Goal: Task Accomplishment & Management: Use online tool/utility

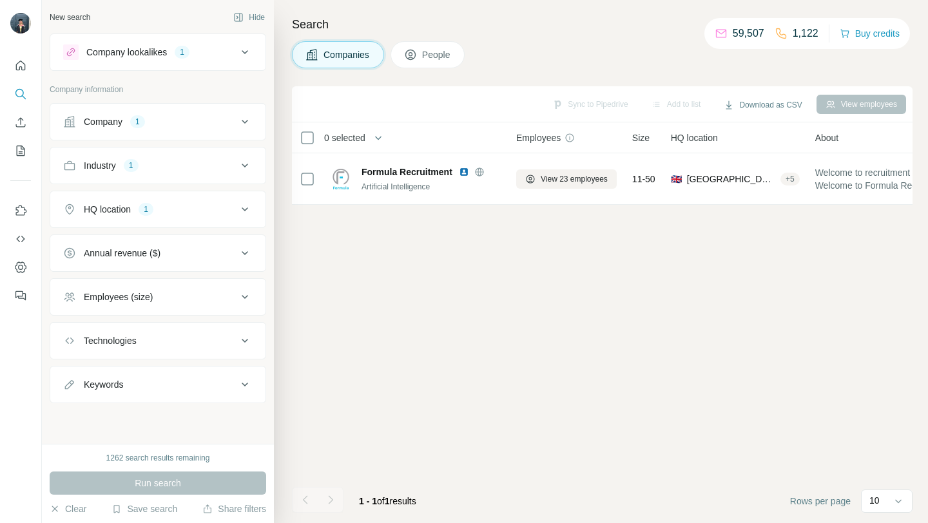
click at [184, 122] on div "Company 1" at bounding box center [150, 121] width 174 height 13
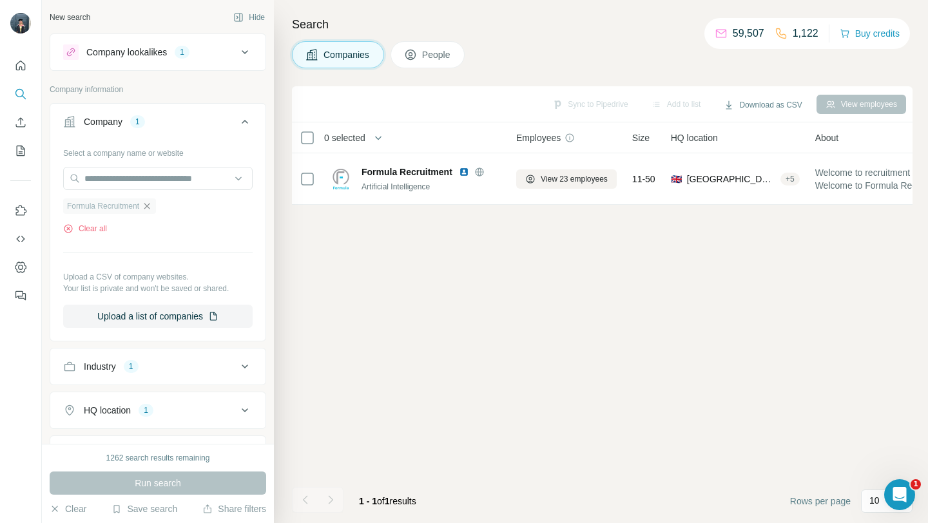
click at [150, 206] on icon "button" at bounding box center [147, 206] width 6 height 6
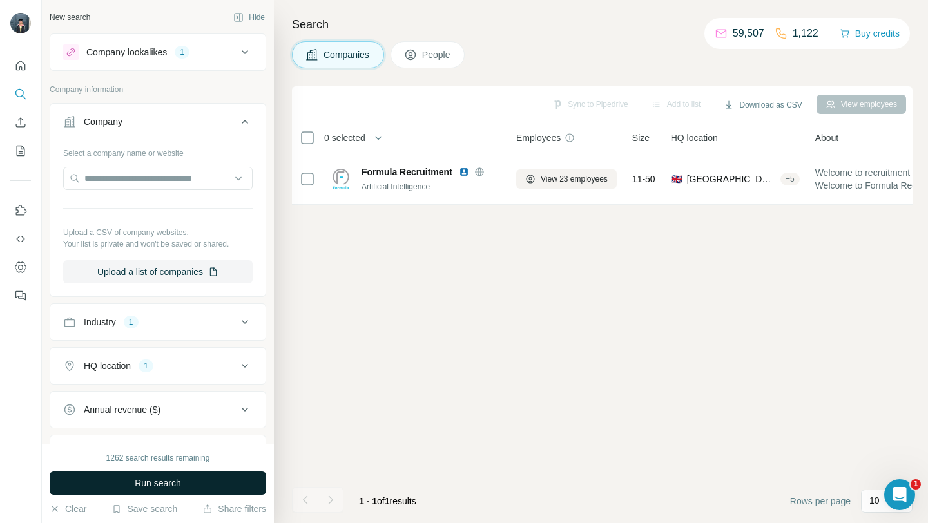
click at [117, 483] on button "Run search" at bounding box center [158, 483] width 216 height 23
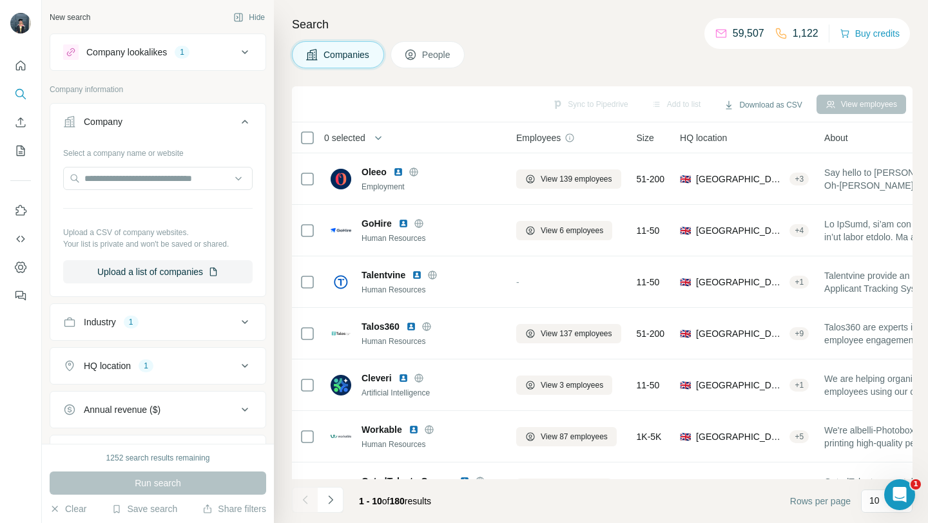
scroll to position [189, 0]
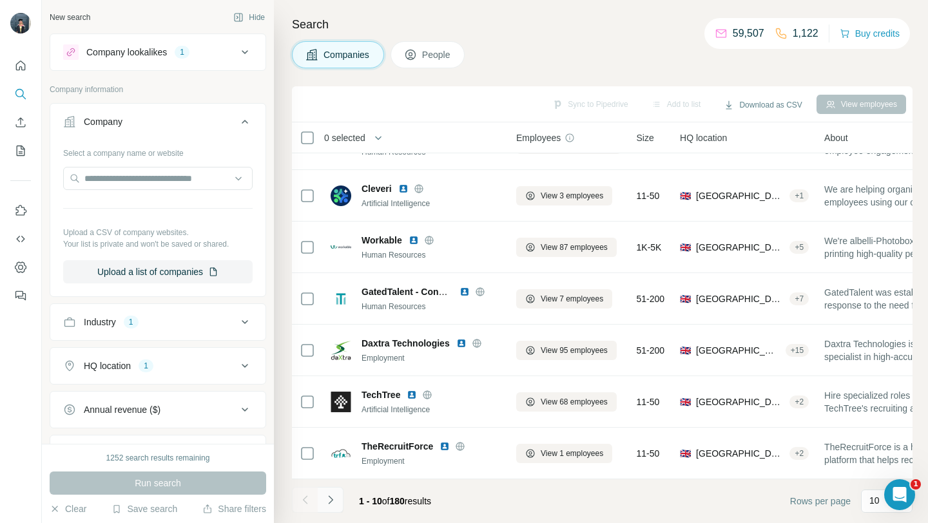
click at [335, 502] on icon "Navigate to next page" at bounding box center [330, 500] width 13 height 13
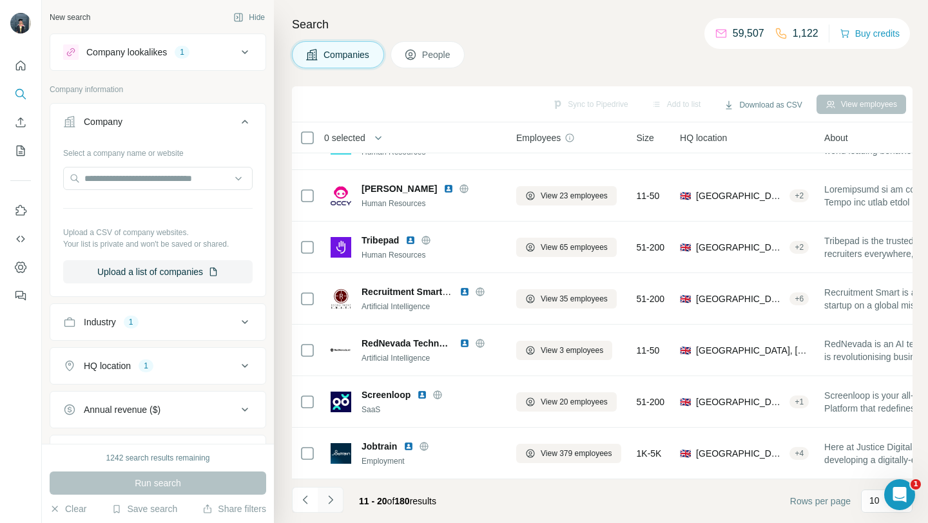
click at [336, 501] on icon "Navigate to next page" at bounding box center [330, 500] width 13 height 13
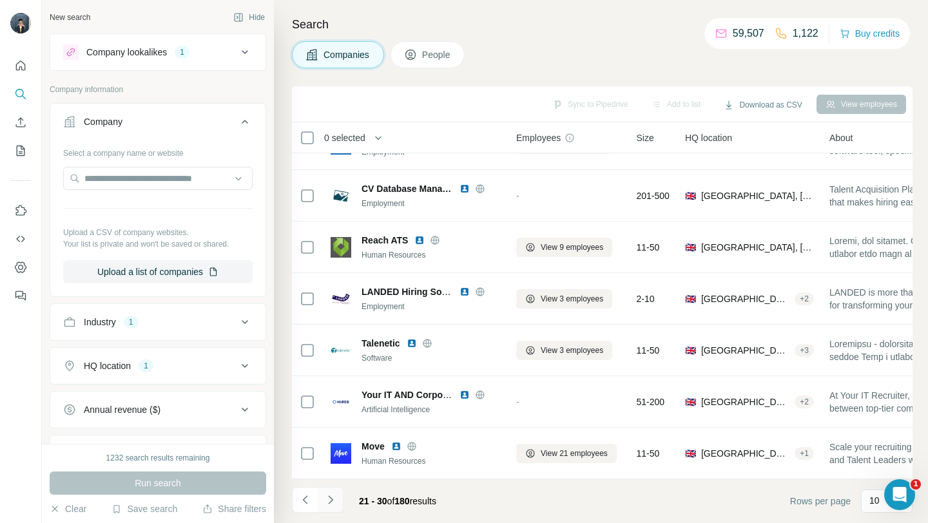
click at [336, 500] on icon "Navigate to next page" at bounding box center [330, 500] width 13 height 13
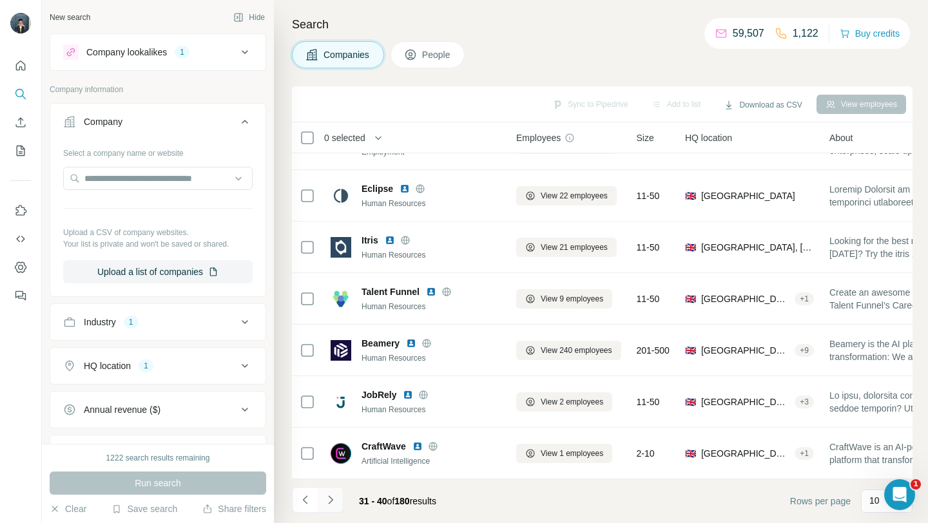
click at [336, 500] on icon "Navigate to next page" at bounding box center [330, 500] width 13 height 13
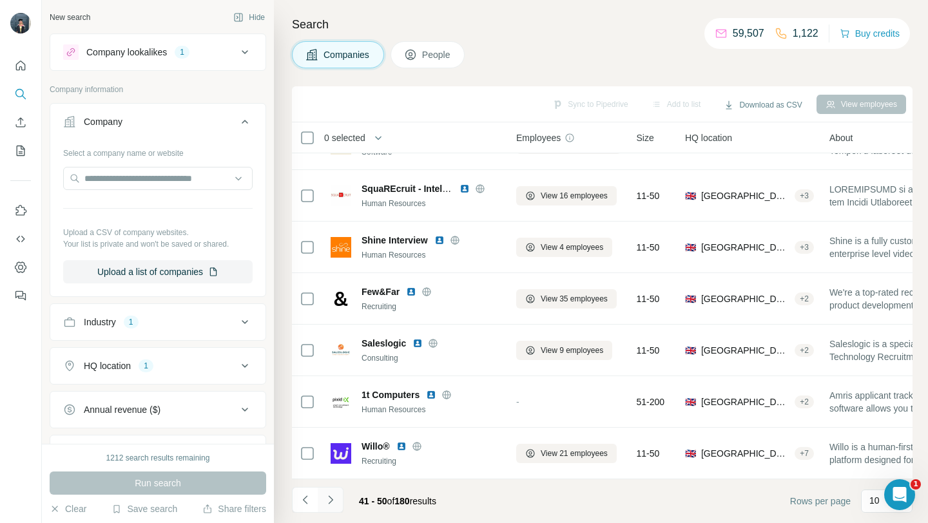
click at [336, 500] on icon "Navigate to next page" at bounding box center [330, 500] width 13 height 13
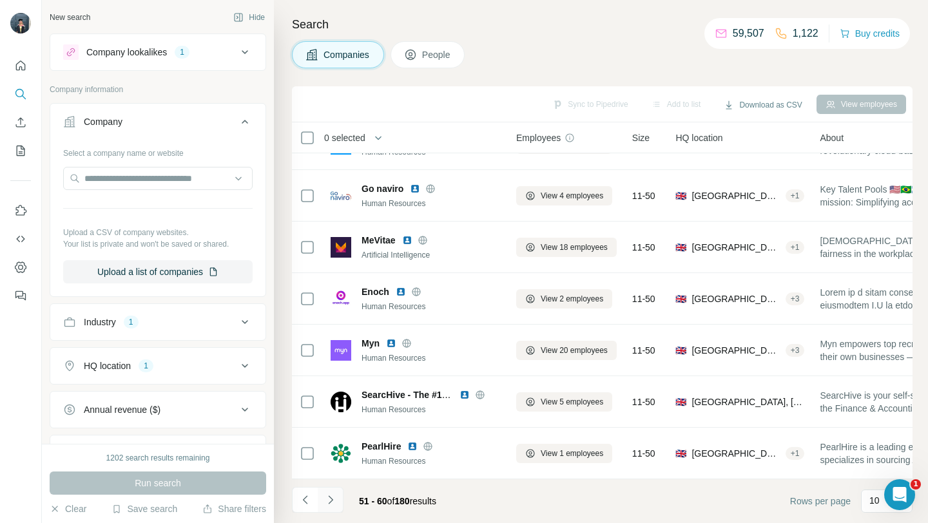
click at [336, 500] on icon "Navigate to next page" at bounding box center [330, 500] width 13 height 13
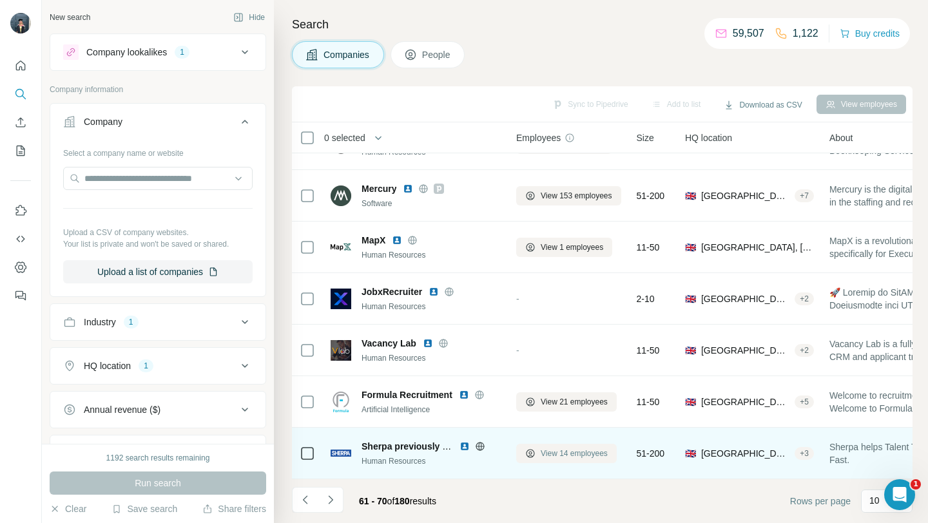
click at [548, 454] on span "View 14 employees" at bounding box center [574, 454] width 67 height 12
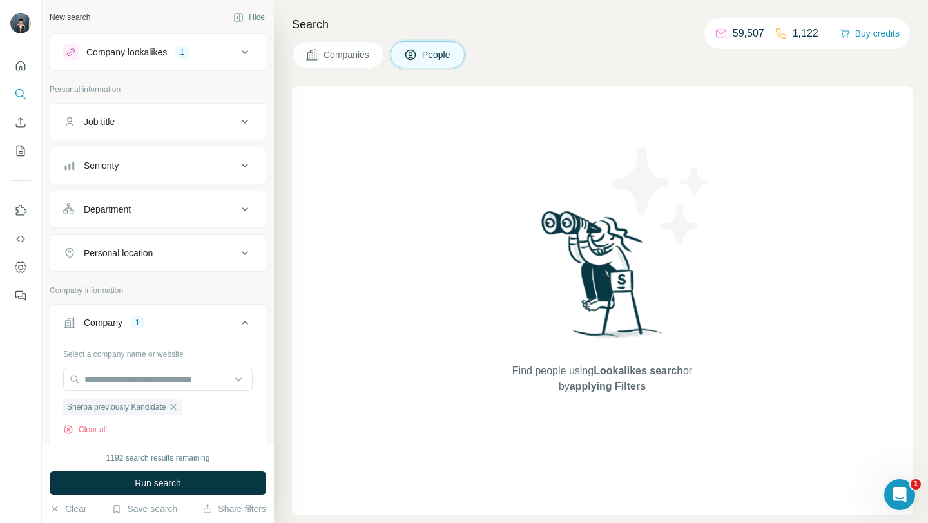
click at [361, 55] on span "Companies" at bounding box center [346, 54] width 47 height 13
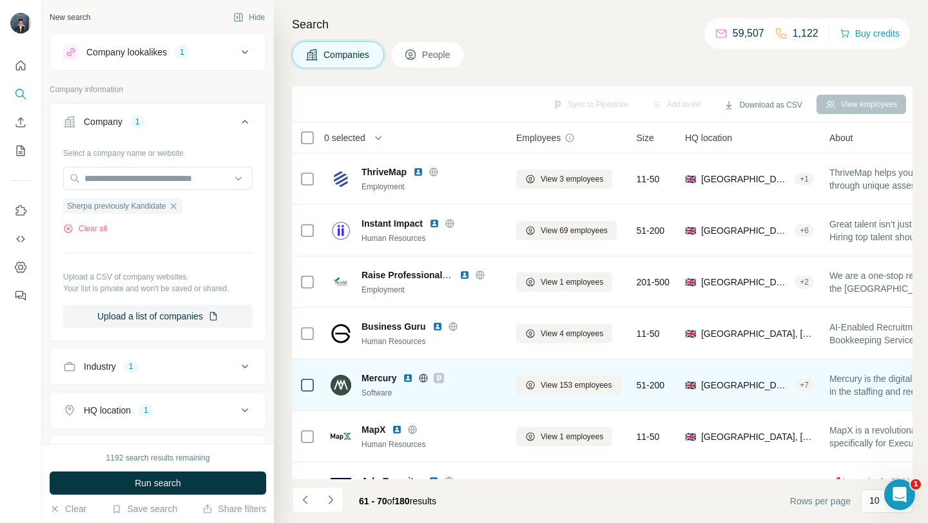
scroll to position [189, 0]
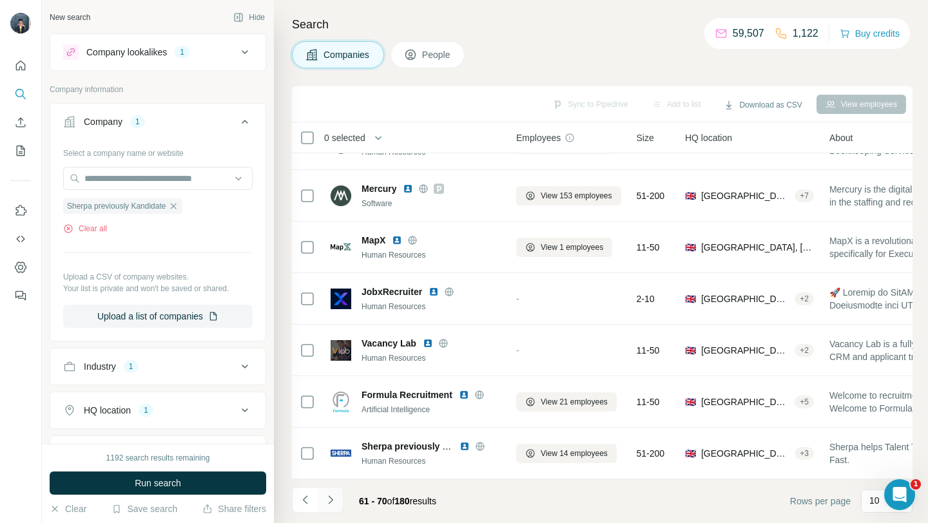
click at [330, 509] on button "Navigate to next page" at bounding box center [331, 500] width 26 height 26
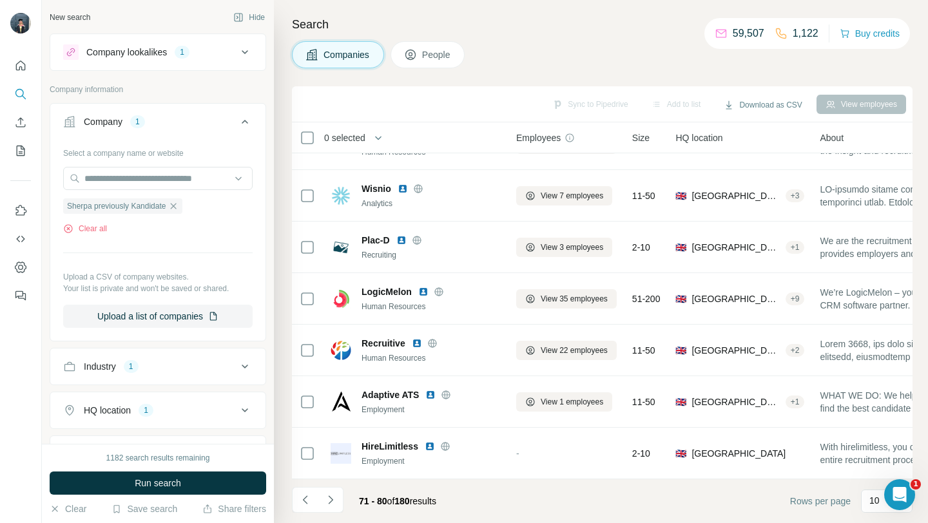
scroll to position [0, 0]
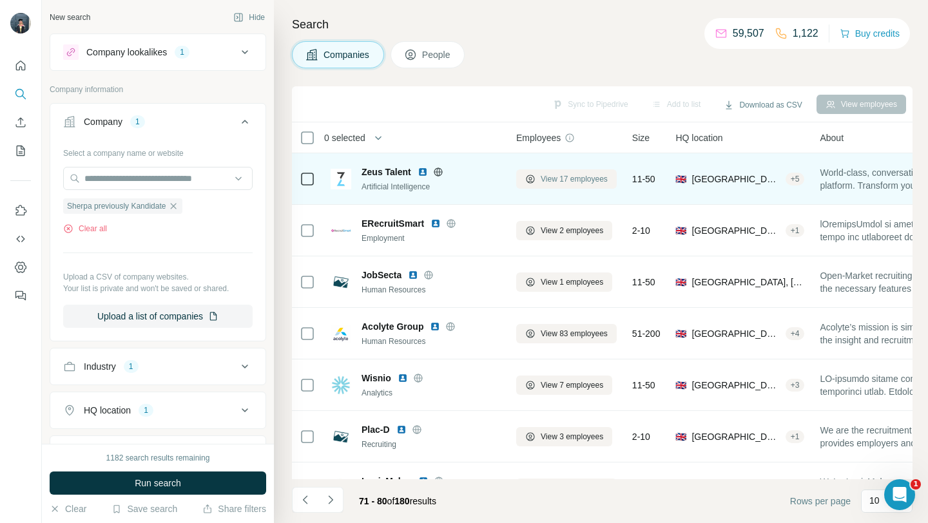
click at [550, 175] on span "View 17 employees" at bounding box center [574, 179] width 67 height 12
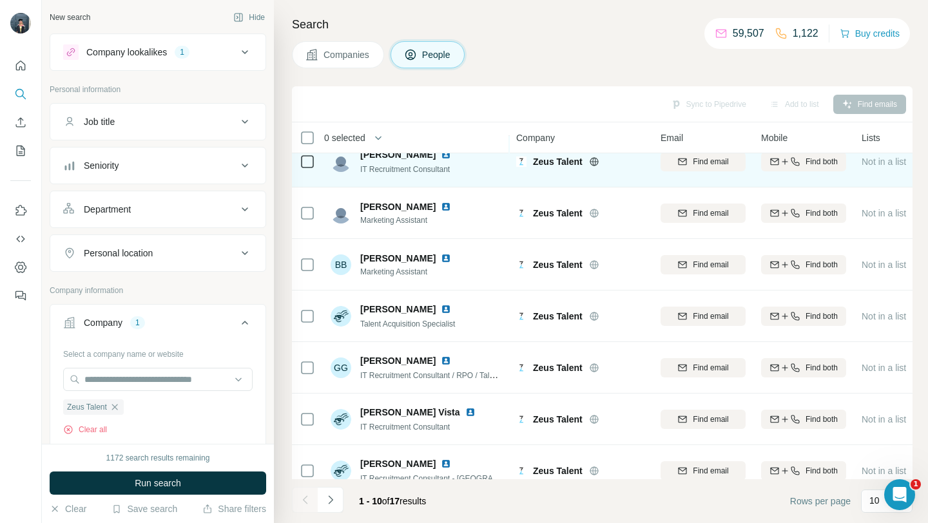
scroll to position [189, 0]
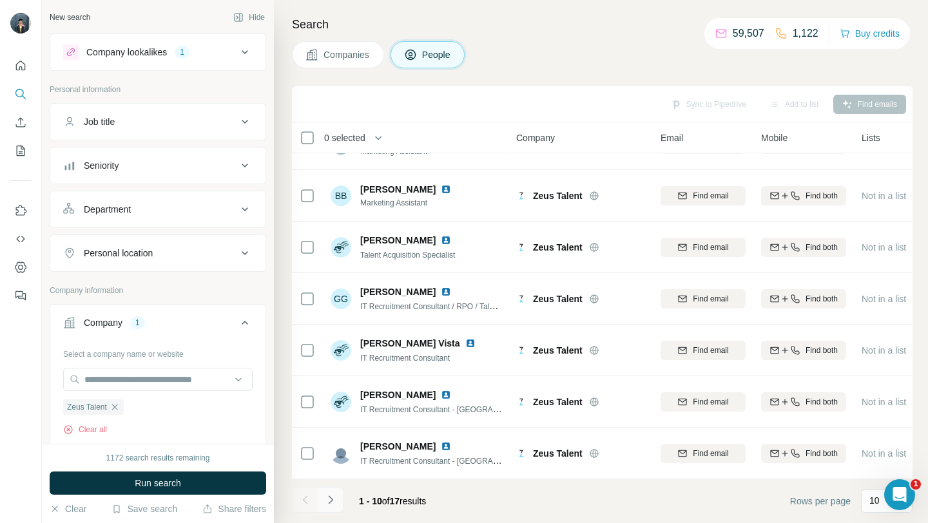
click at [327, 504] on icon "Navigate to next page" at bounding box center [330, 500] width 13 height 13
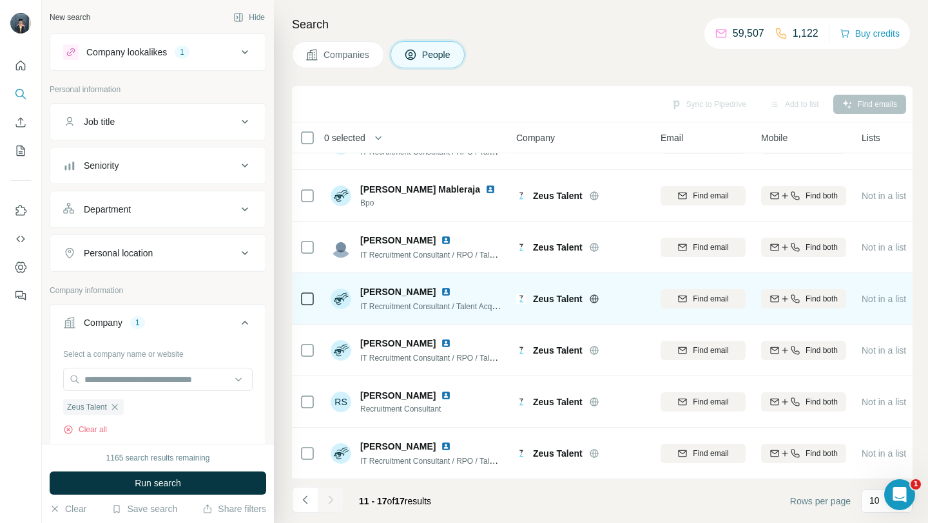
scroll to position [0, 0]
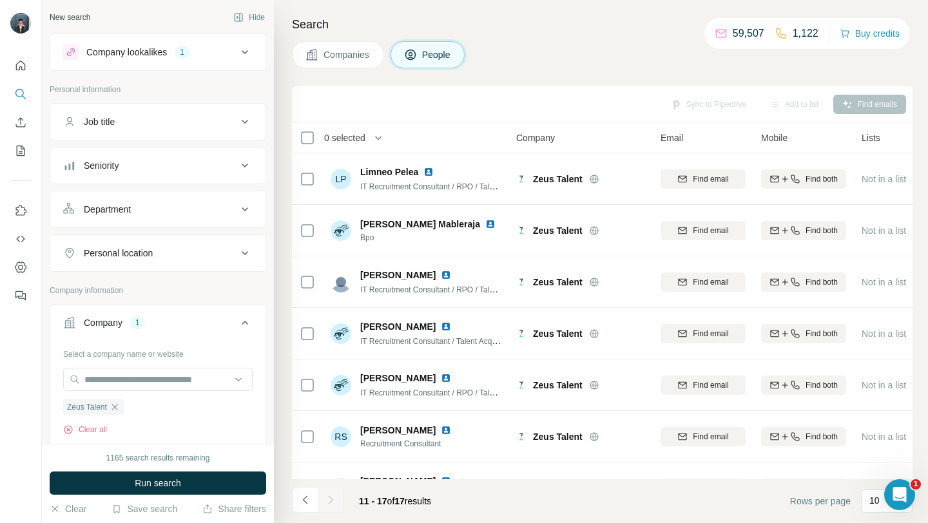
click at [350, 57] on span "Companies" at bounding box center [346, 54] width 47 height 13
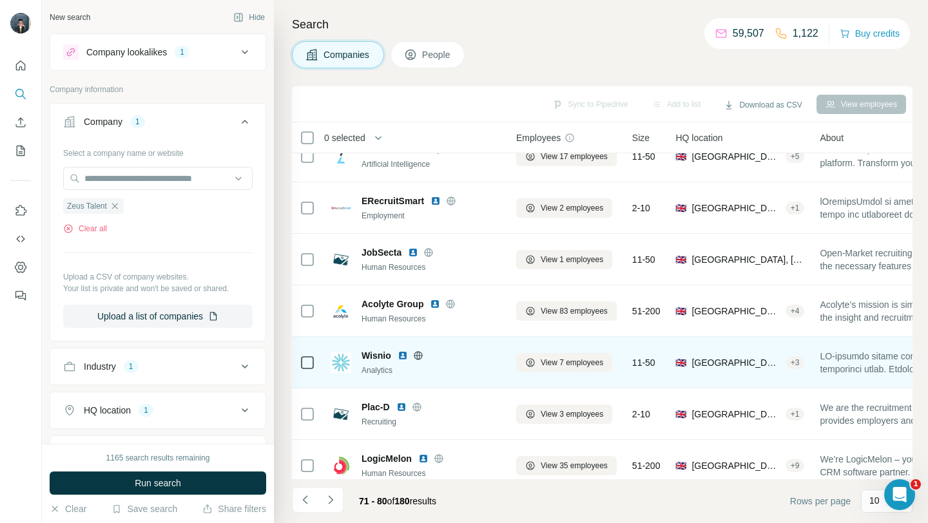
scroll to position [25, 0]
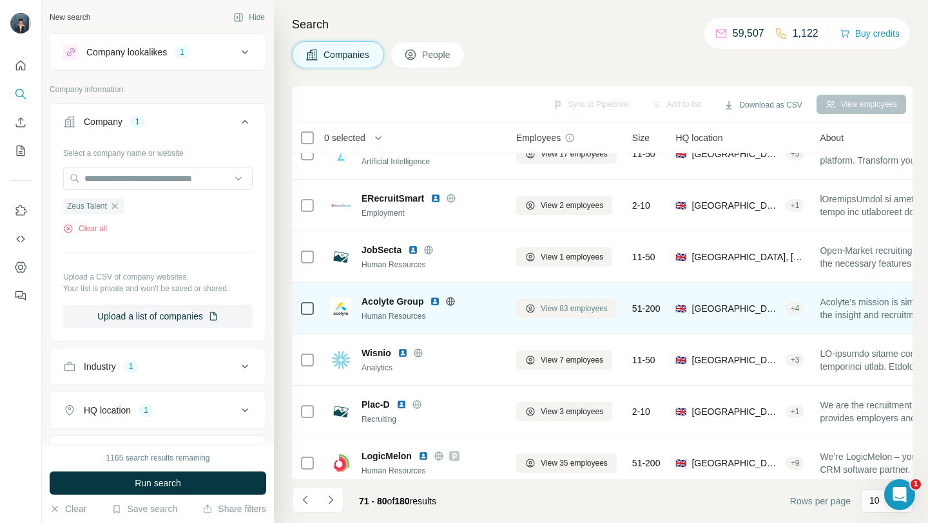
click at [555, 311] on span "View 83 employees" at bounding box center [574, 309] width 67 height 12
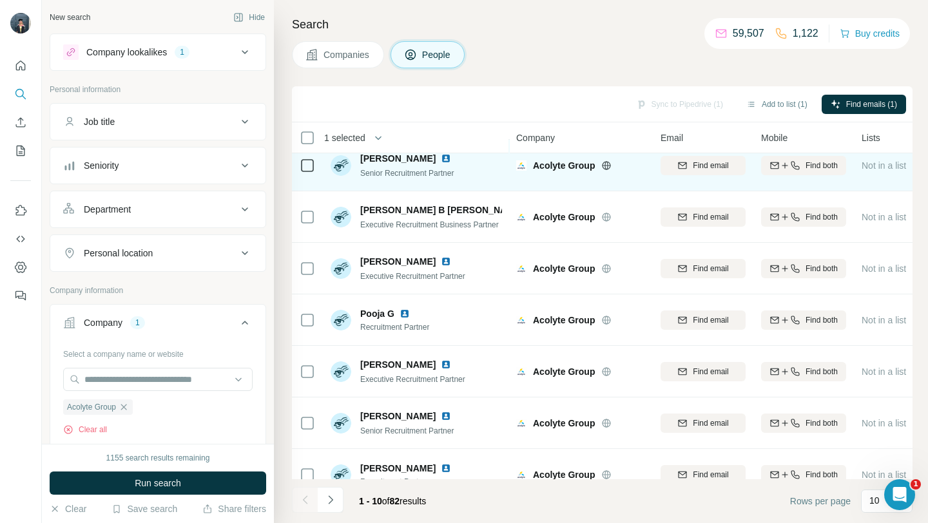
scroll to position [189, 0]
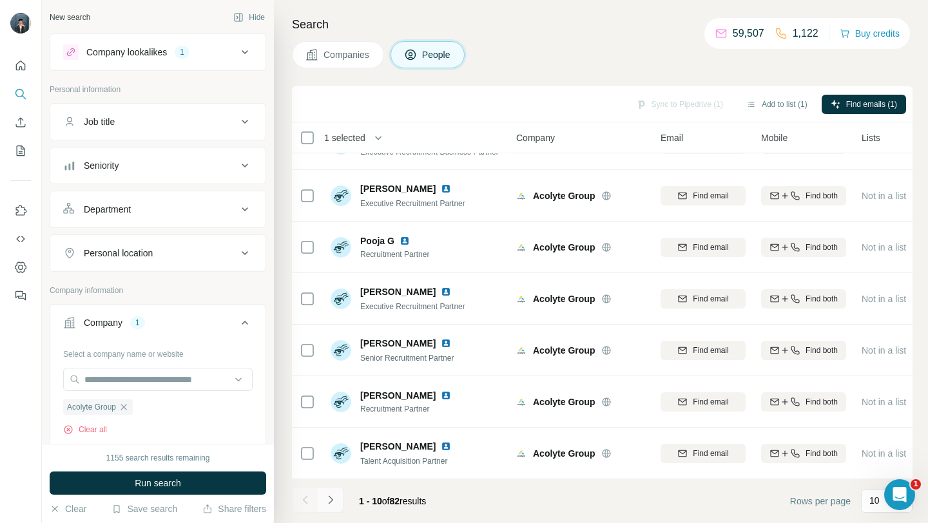
click at [326, 495] on icon "Navigate to next page" at bounding box center [330, 500] width 13 height 13
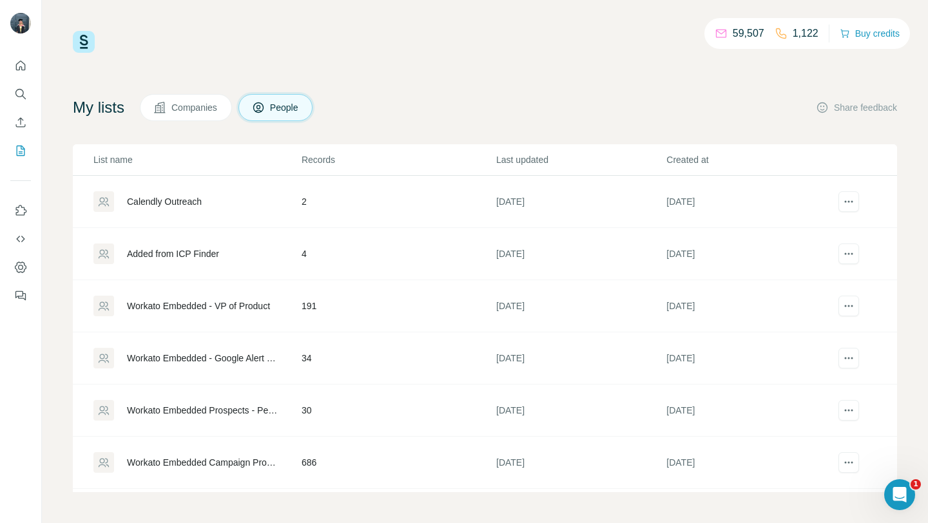
click at [219, 466] on div "Workato Embedded Campaign Prospects" at bounding box center [203, 462] width 153 height 13
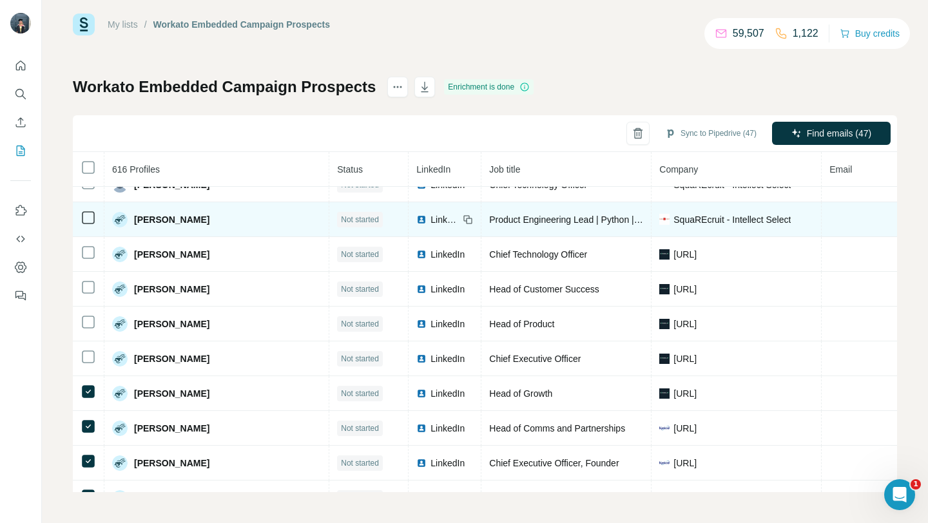
scroll to position [4099, 0]
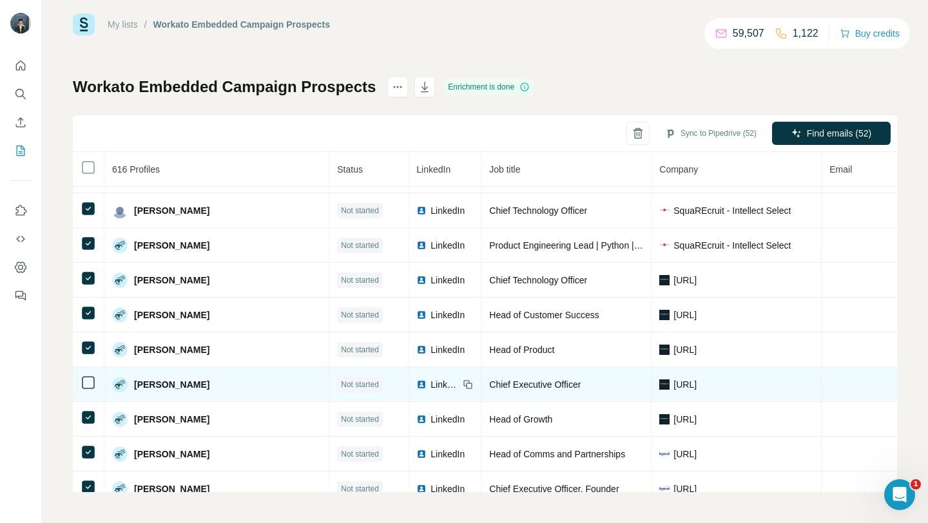
click at [89, 390] on icon at bounding box center [88, 382] width 15 height 15
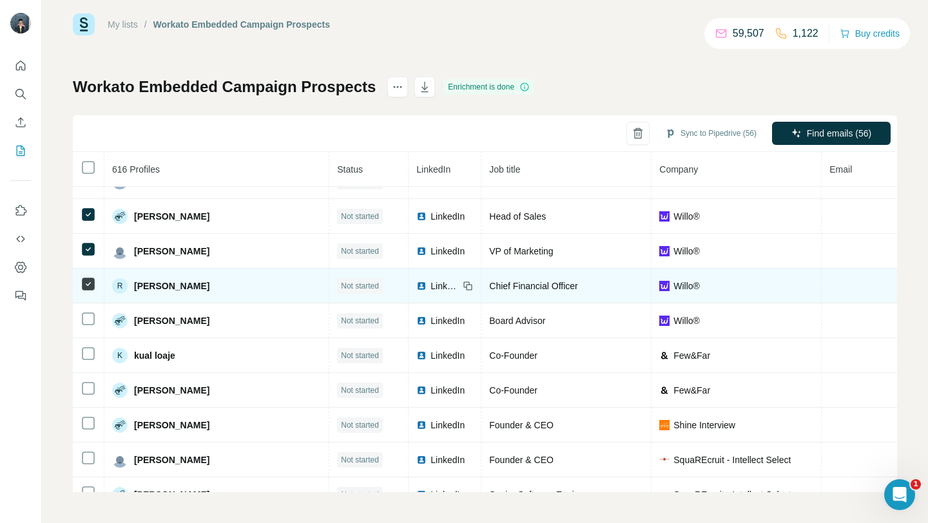
scroll to position [3830, 0]
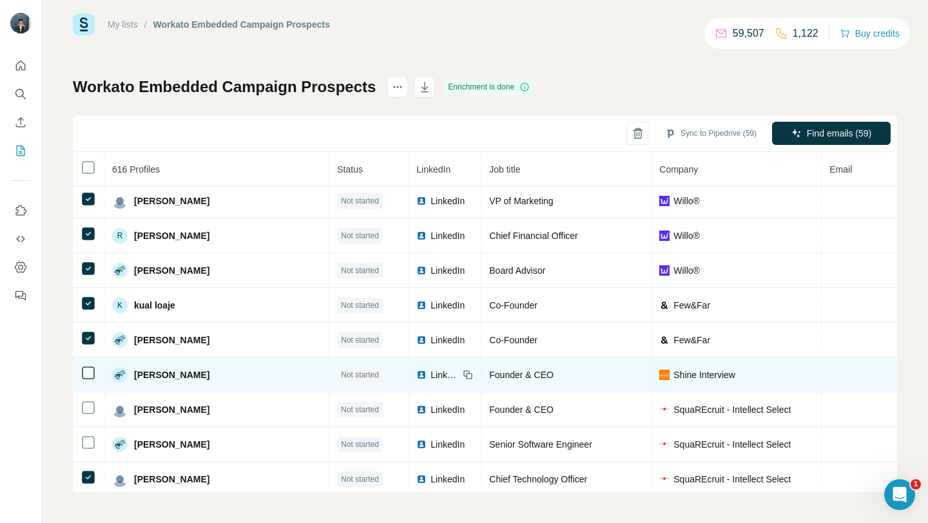
click at [90, 366] on div at bounding box center [88, 372] width 15 height 15
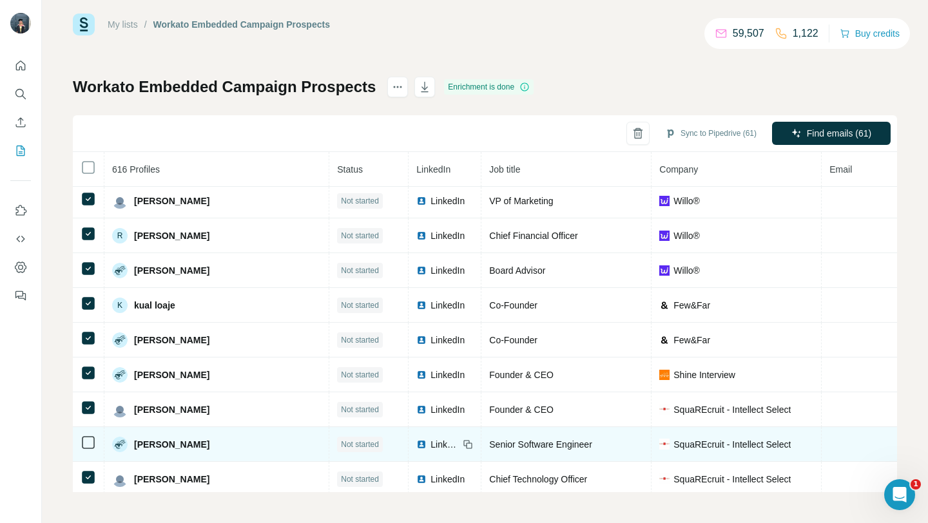
click at [88, 433] on td at bounding box center [89, 444] width 32 height 35
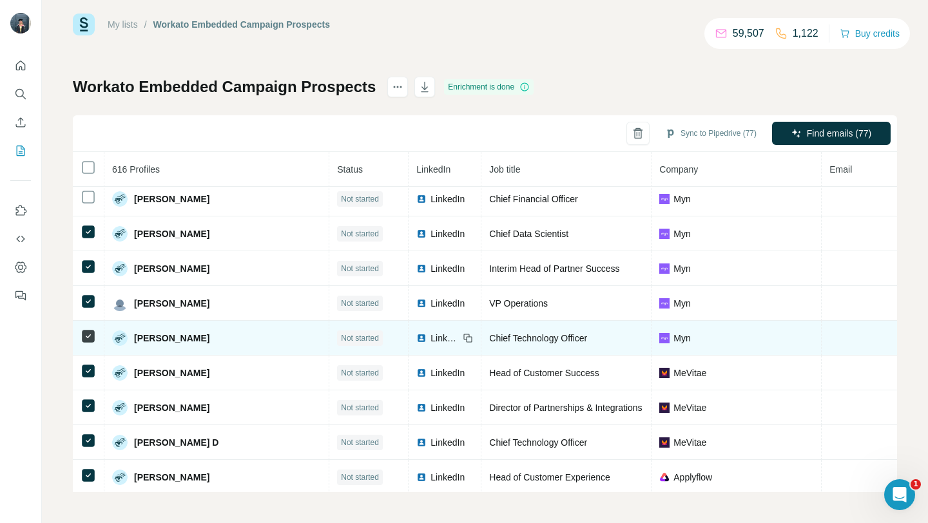
scroll to position [2984, 0]
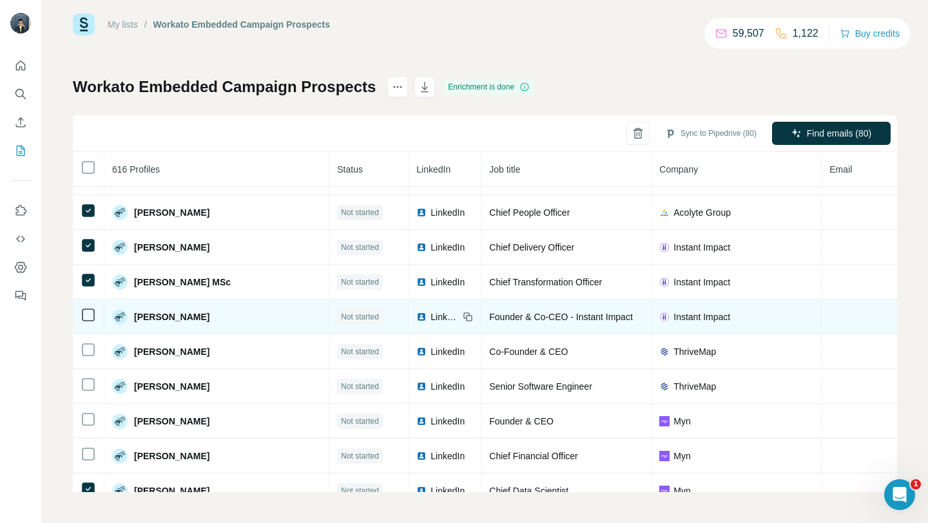
click at [89, 307] on td at bounding box center [89, 317] width 32 height 35
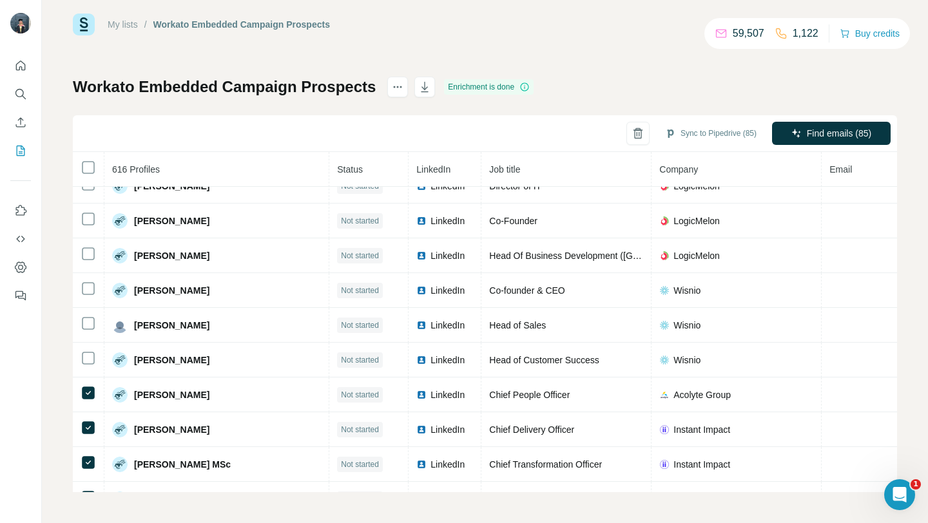
scroll to position [2684, 0]
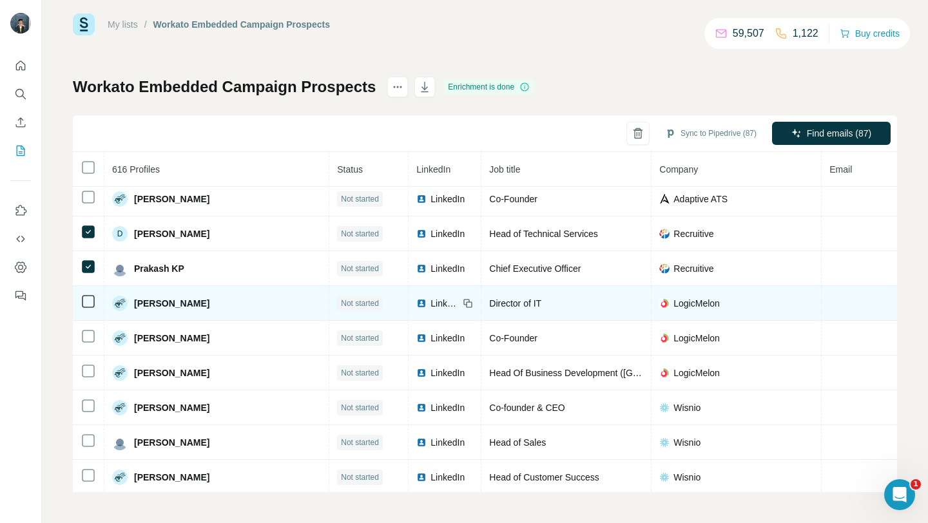
click at [88, 310] on td at bounding box center [89, 303] width 32 height 35
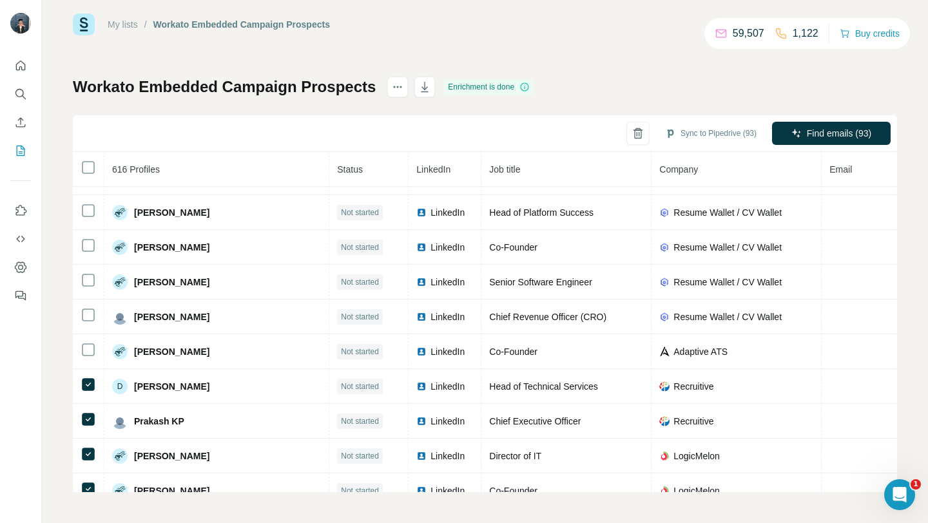
scroll to position [2479, 0]
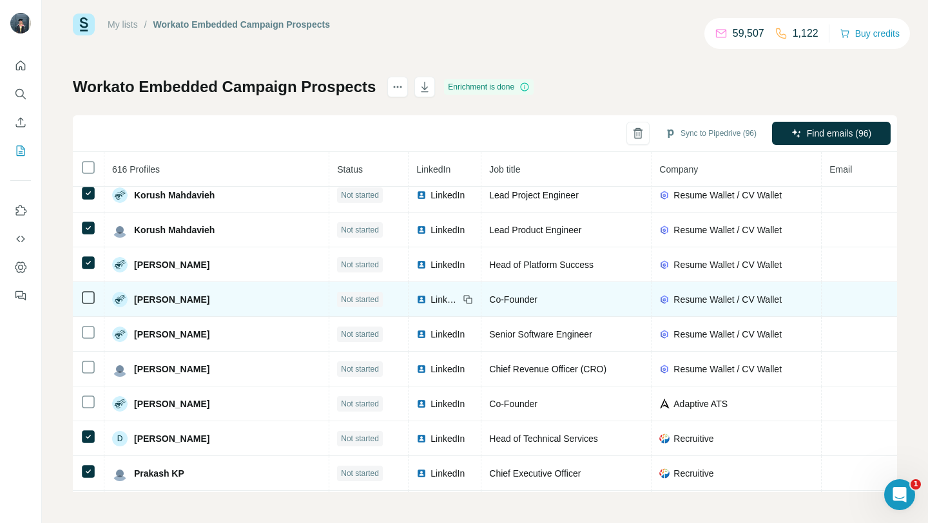
click at [87, 307] on td at bounding box center [89, 299] width 32 height 35
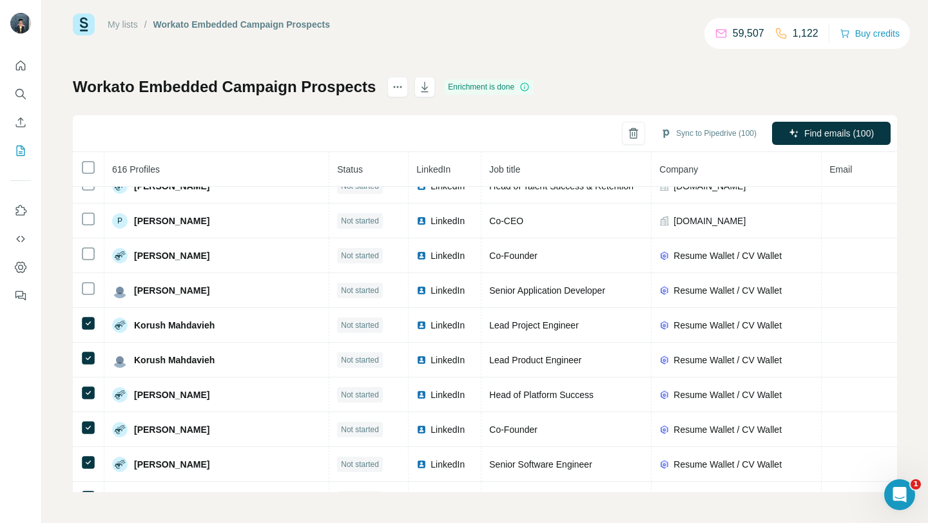
scroll to position [2136, 0]
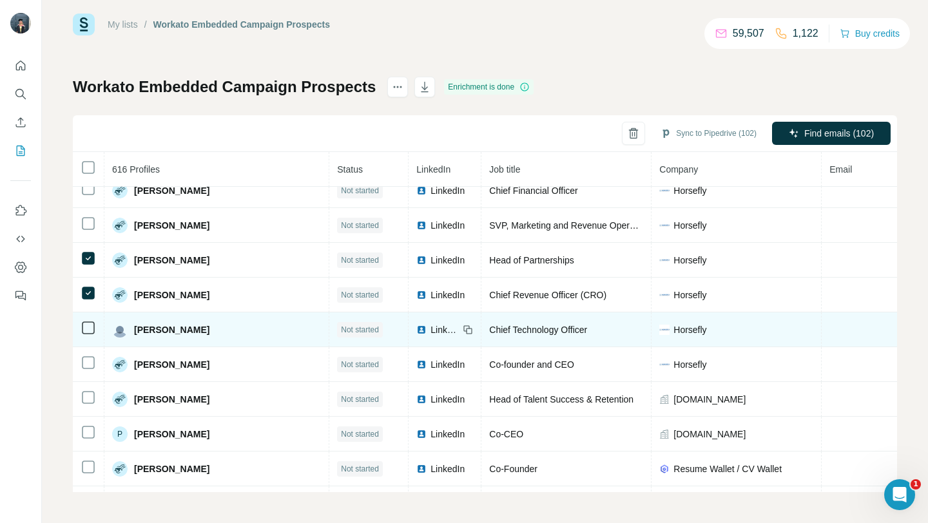
click at [88, 318] on td at bounding box center [89, 329] width 32 height 35
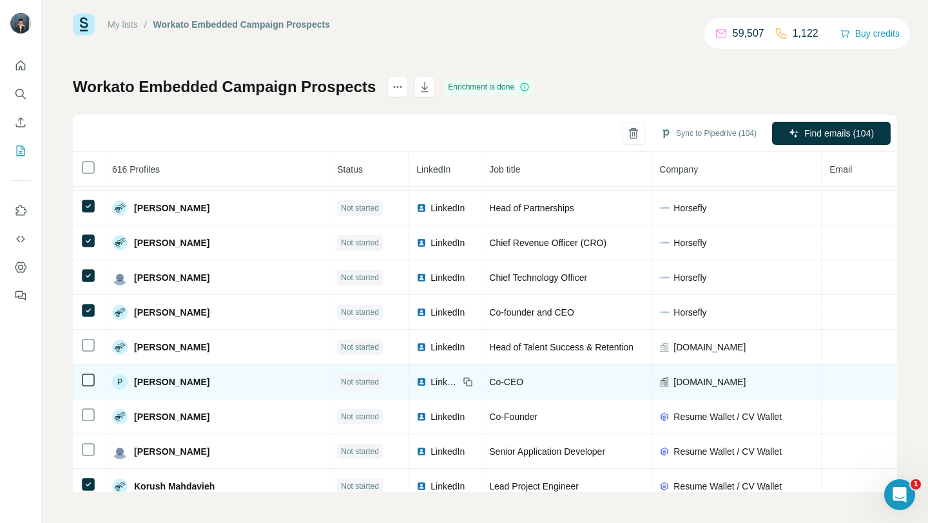
scroll to position [2216, 0]
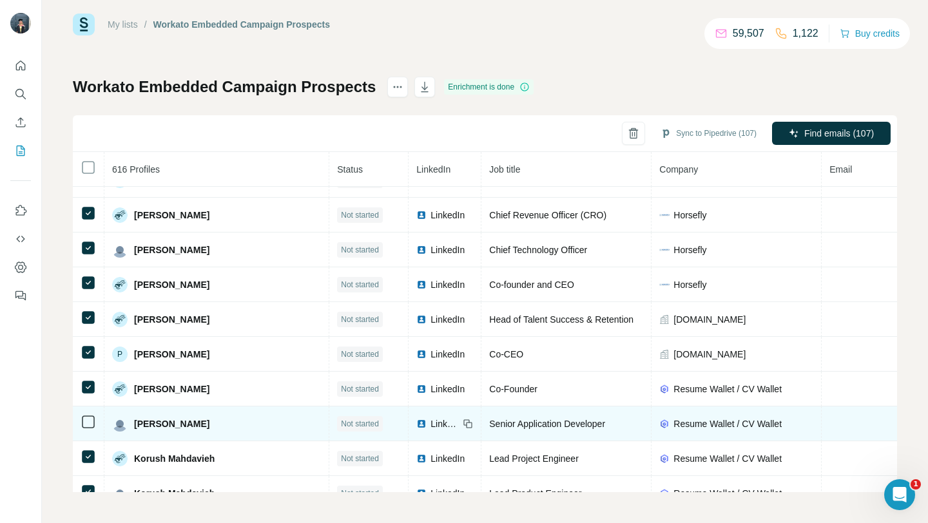
click at [90, 414] on icon at bounding box center [88, 421] width 15 height 15
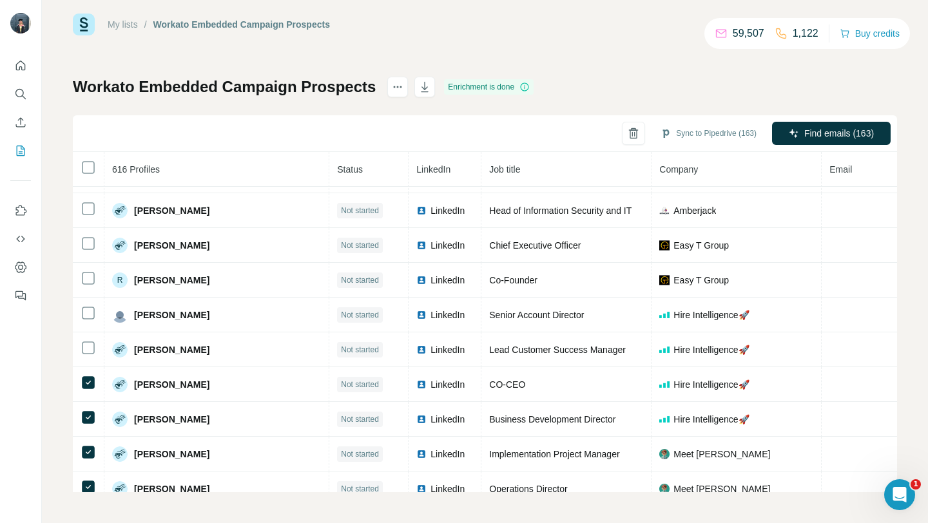
scroll to position [86, 0]
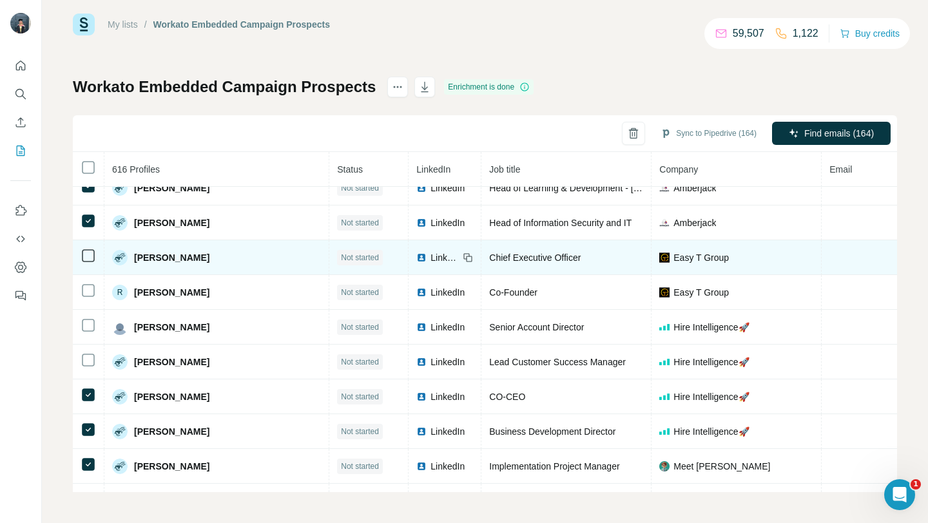
click at [89, 263] on icon at bounding box center [88, 255] width 15 height 15
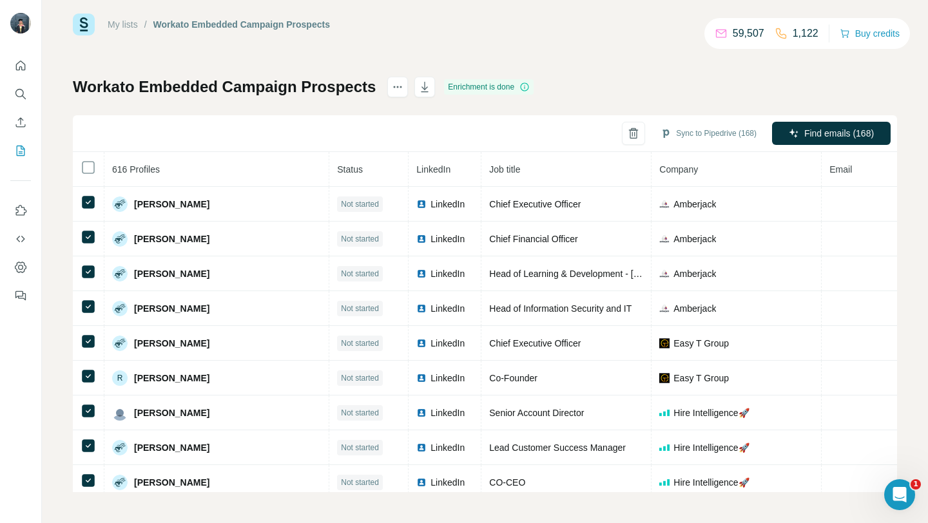
scroll to position [0, 0]
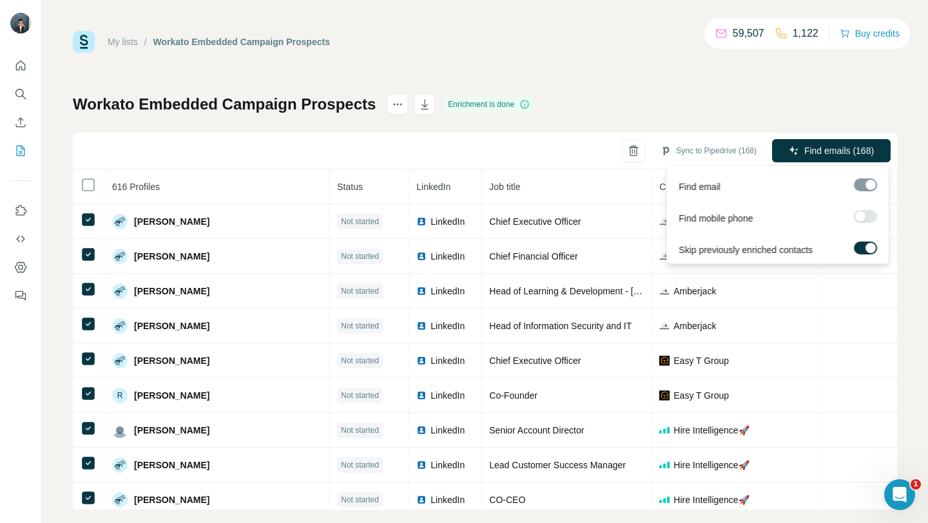
click at [867, 187] on div at bounding box center [865, 184] width 23 height 13
click at [827, 150] on span "Find emails (168)" at bounding box center [839, 150] width 70 height 13
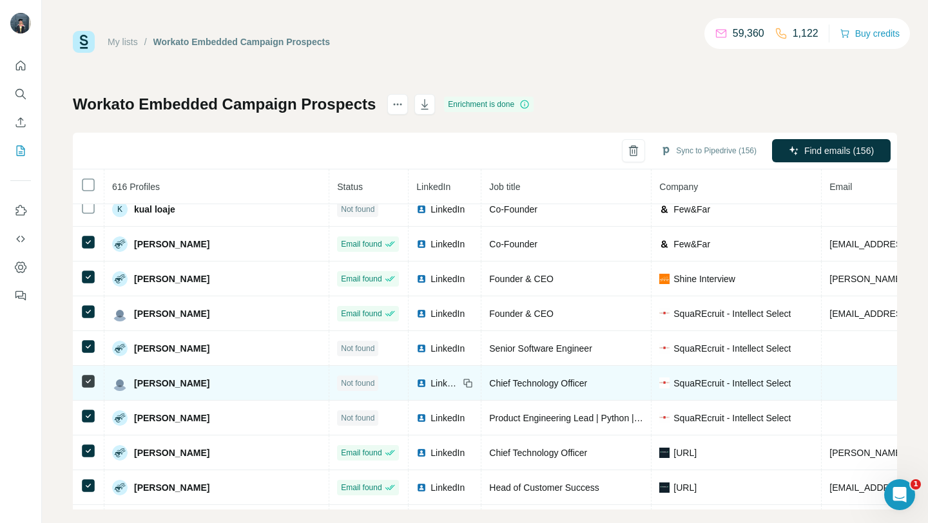
scroll to position [3956, 0]
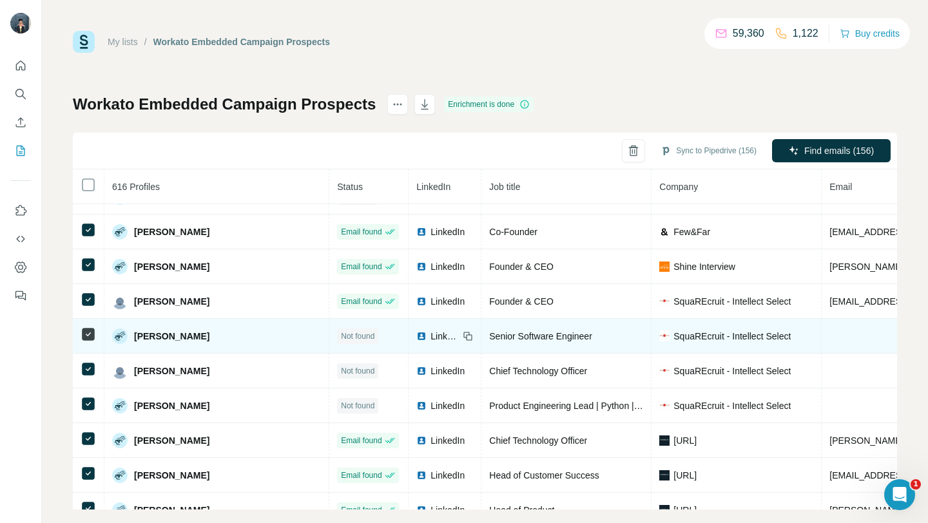
click at [92, 342] on td at bounding box center [89, 336] width 32 height 35
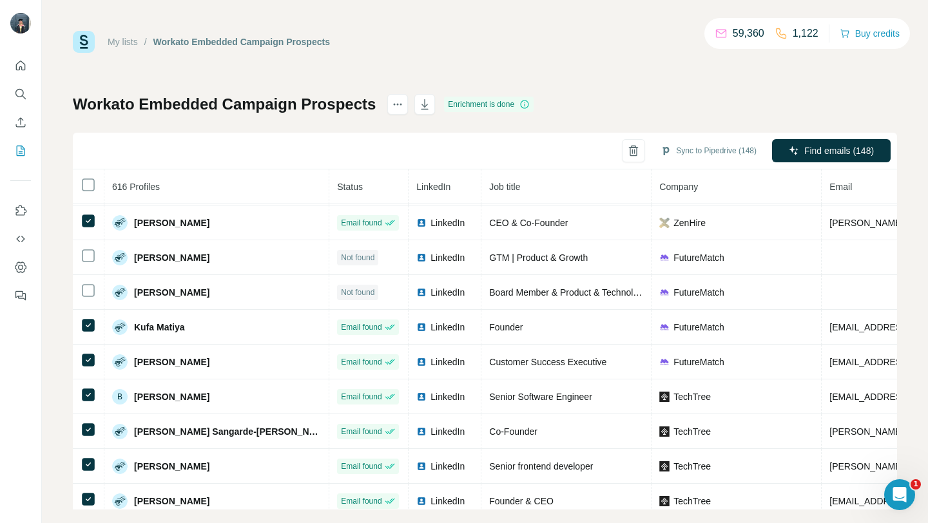
scroll to position [5258, 0]
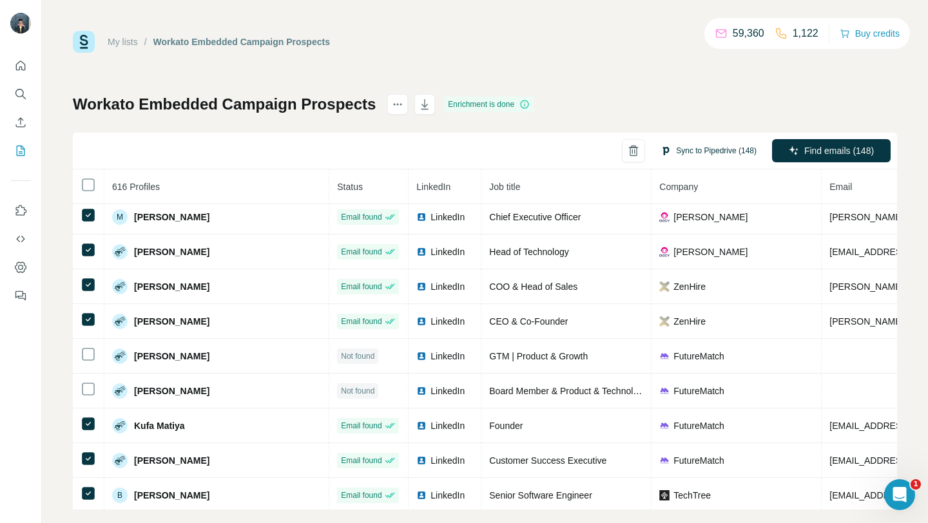
click at [702, 151] on button "Sync to Pipedrive (148)" at bounding box center [708, 150] width 114 height 19
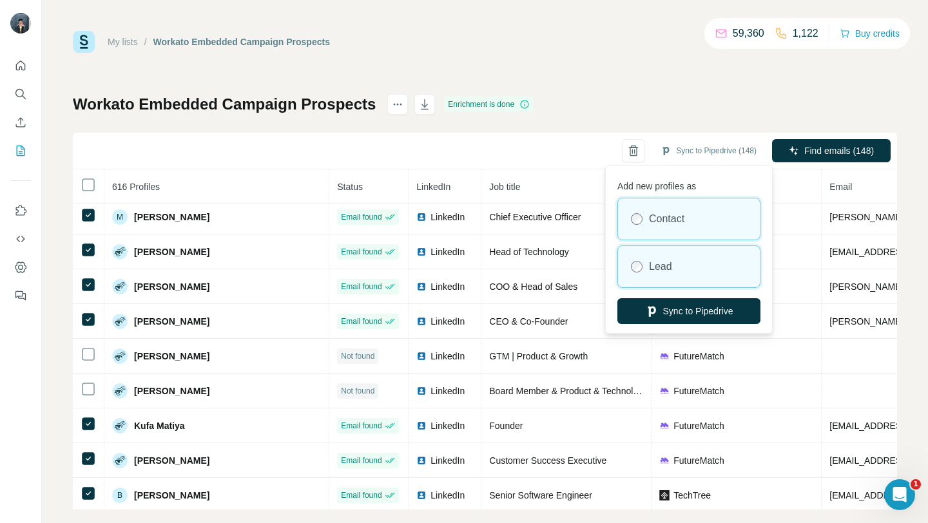
click at [652, 251] on div "Lead" at bounding box center [689, 266] width 142 height 41
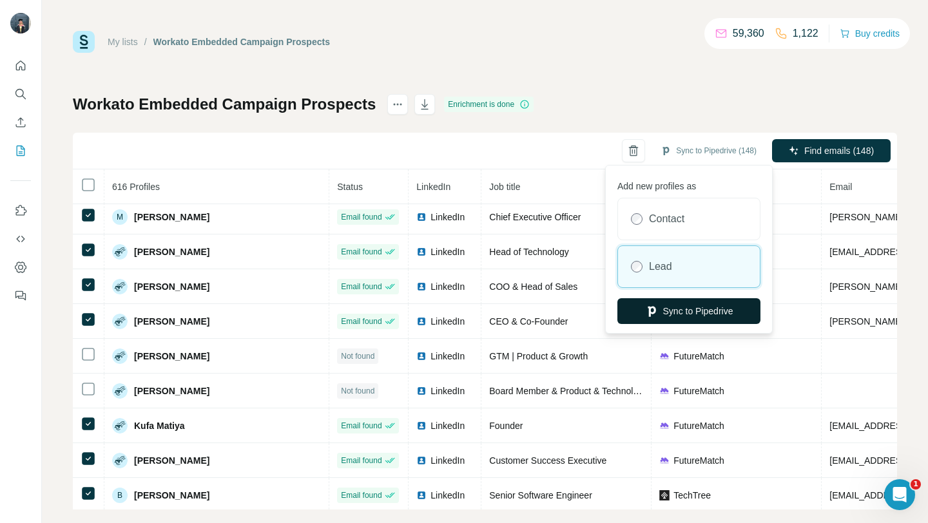
click at [652, 316] on icon "button" at bounding box center [651, 311] width 13 height 13
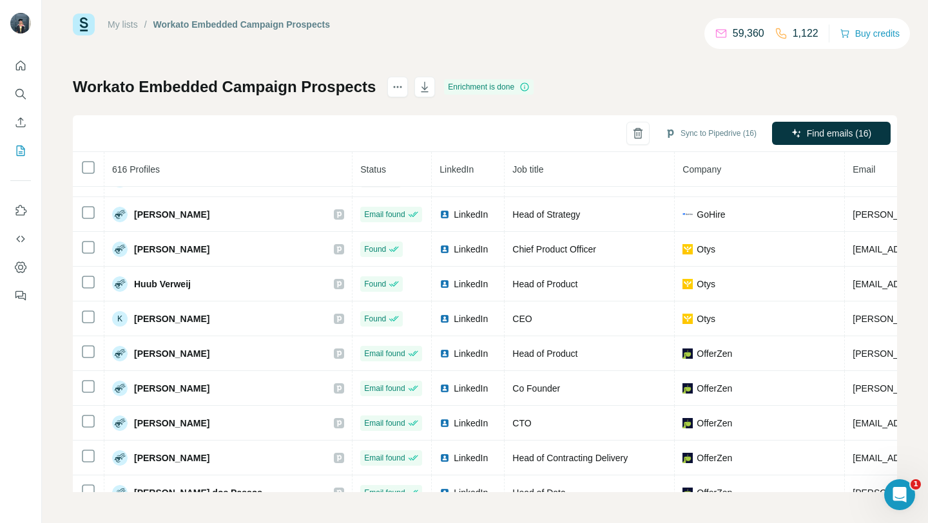
scroll to position [5581, 0]
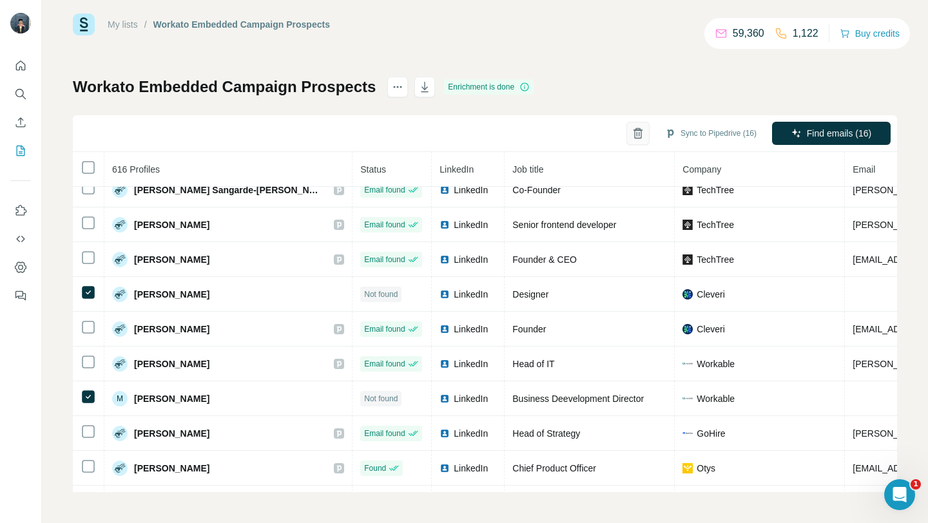
click at [634, 134] on icon "button" at bounding box center [637, 134] width 7 height 9
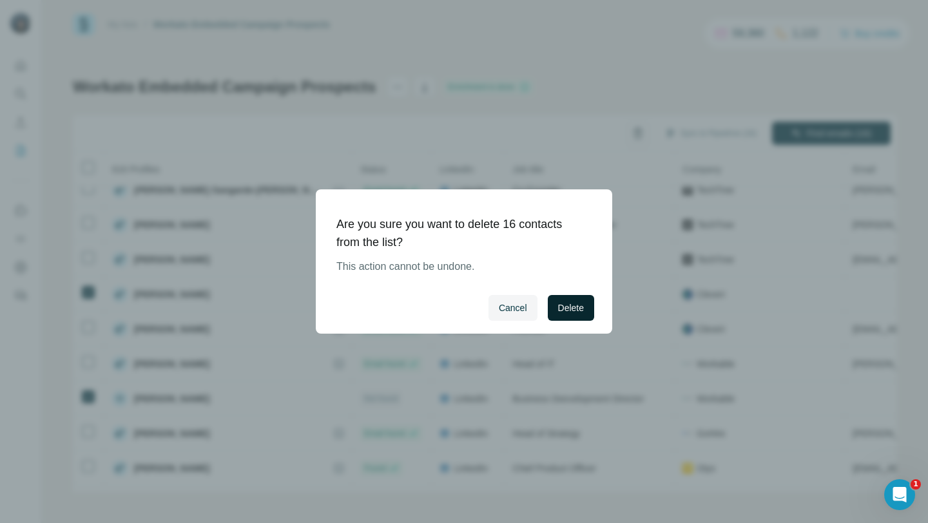
click at [573, 304] on span "Delete" at bounding box center [571, 308] width 26 height 13
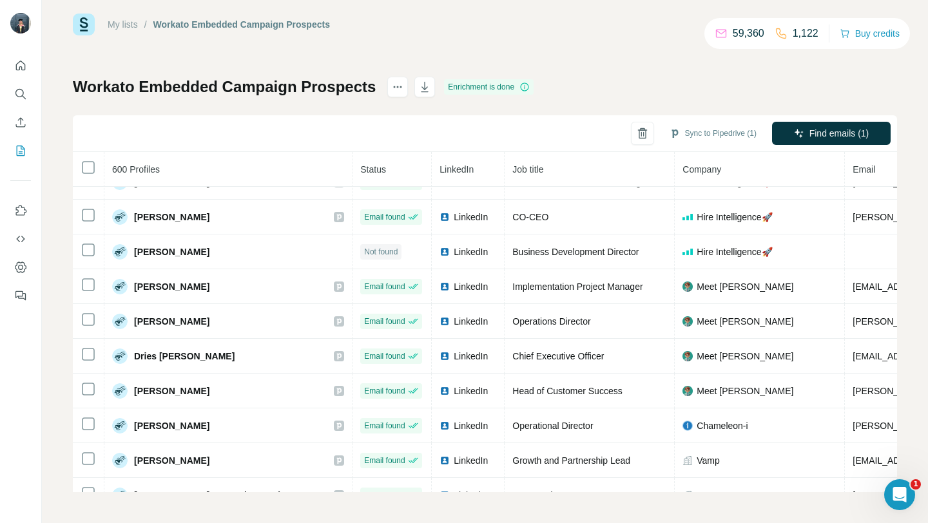
scroll to position [0, 0]
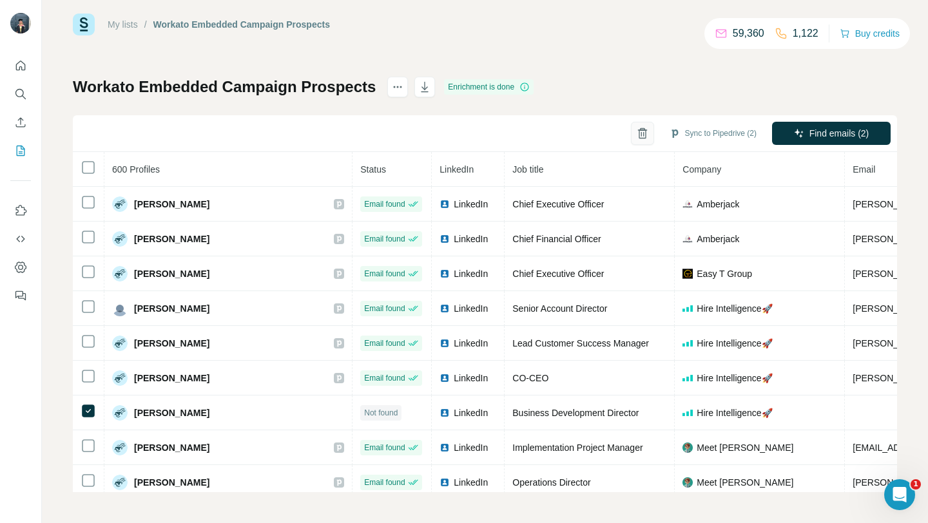
click at [644, 138] on button "button" at bounding box center [642, 133] width 23 height 23
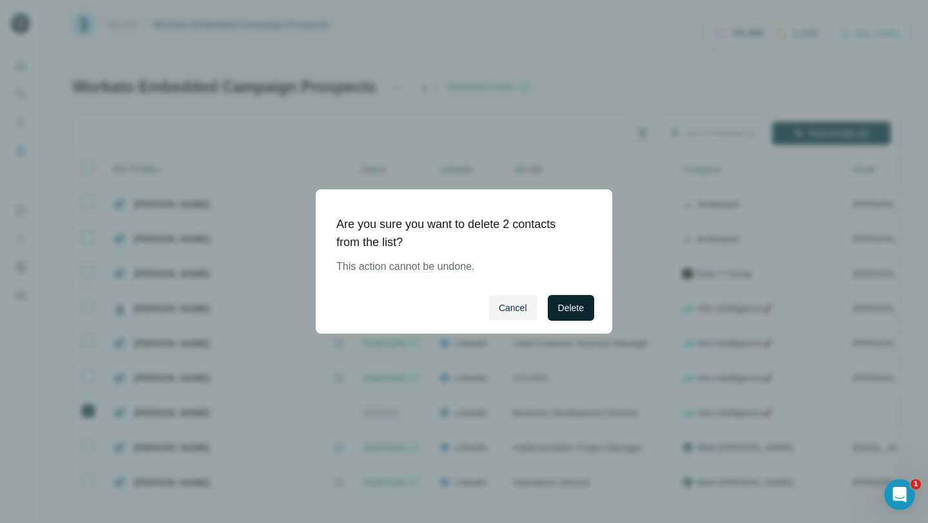
click at [587, 305] on button "Delete" at bounding box center [571, 308] width 46 height 26
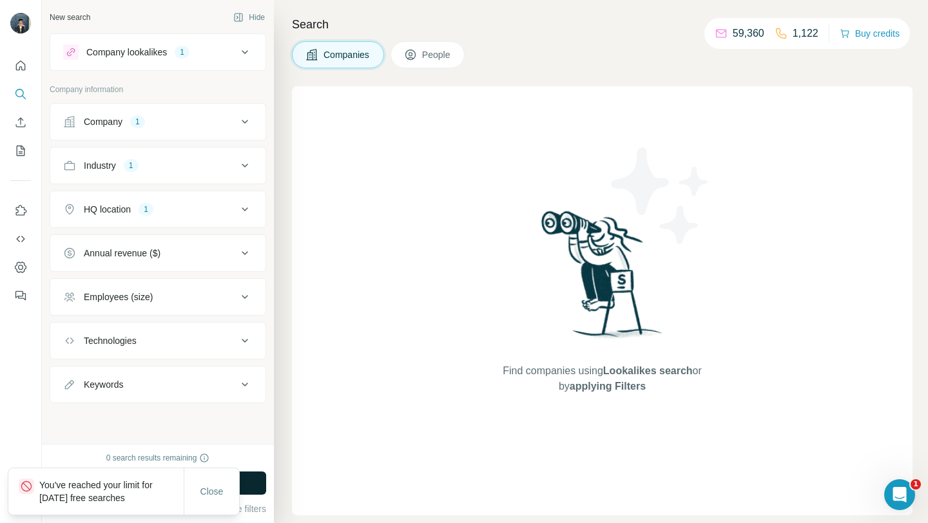
click at [240, 483] on button "Run search" at bounding box center [158, 483] width 216 height 23
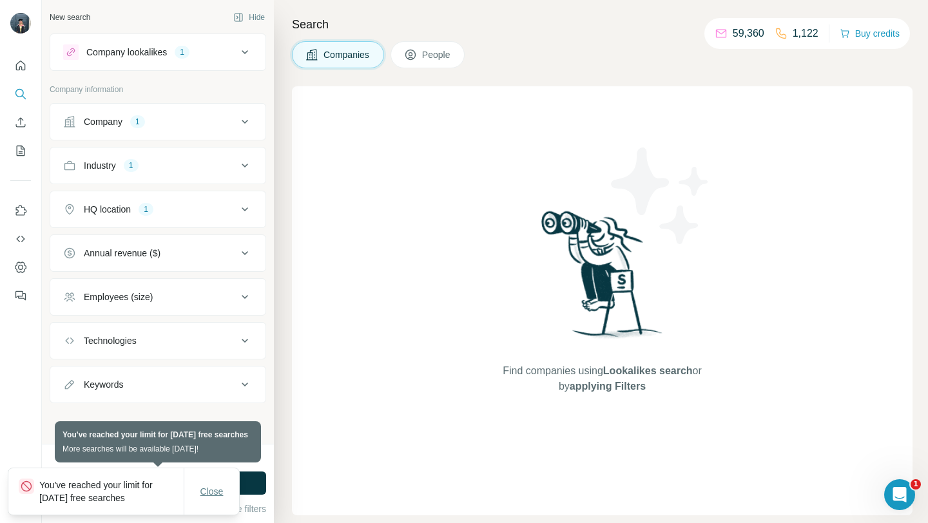
click at [206, 490] on span "Close" at bounding box center [211, 491] width 23 height 13
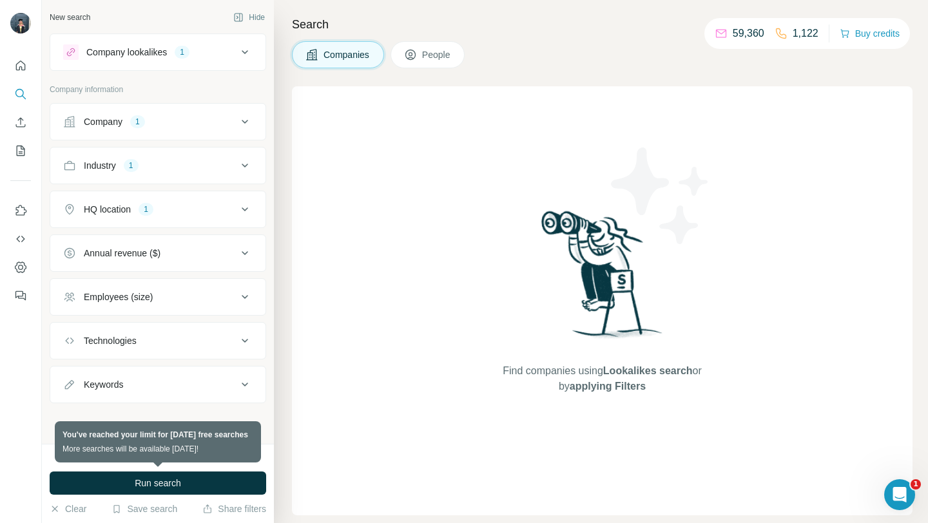
click at [428, 51] on span "People" at bounding box center [437, 54] width 30 height 13
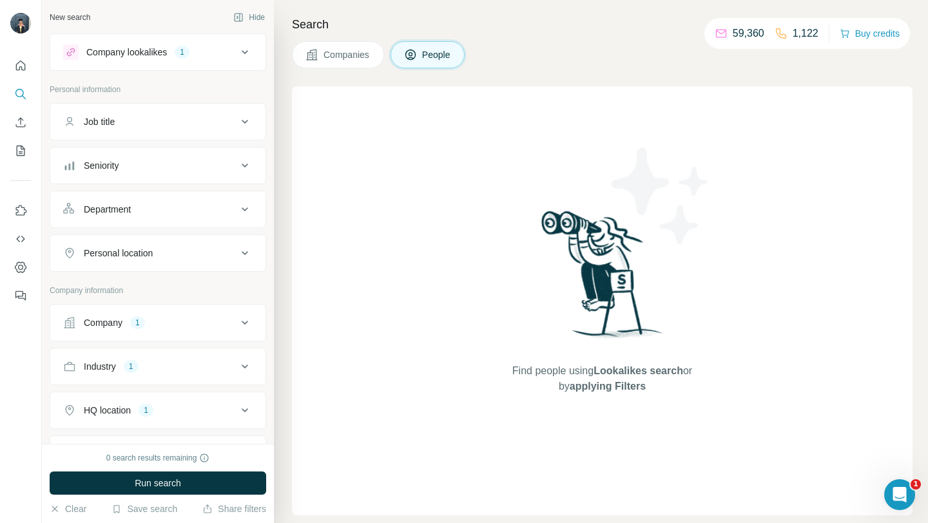
click at [367, 55] on span "Companies" at bounding box center [346, 54] width 47 height 13
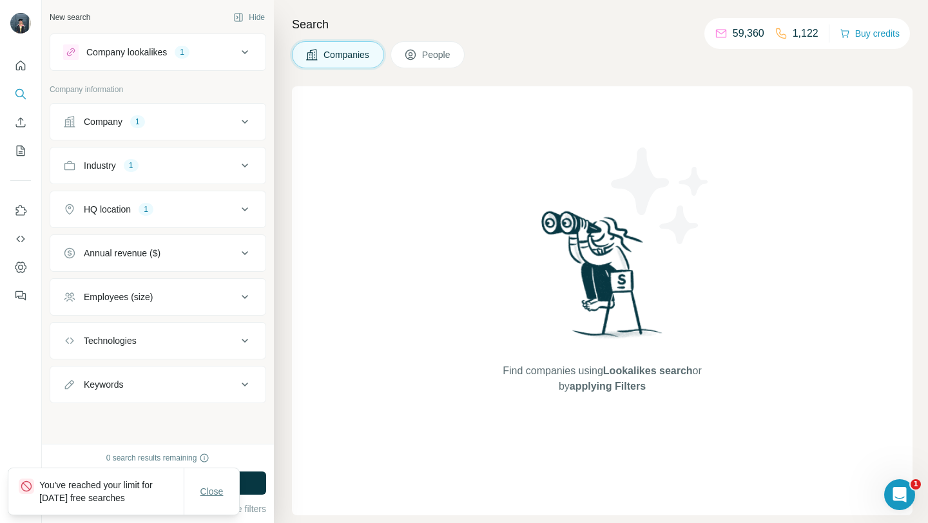
click at [212, 486] on span "Close" at bounding box center [211, 491] width 23 height 13
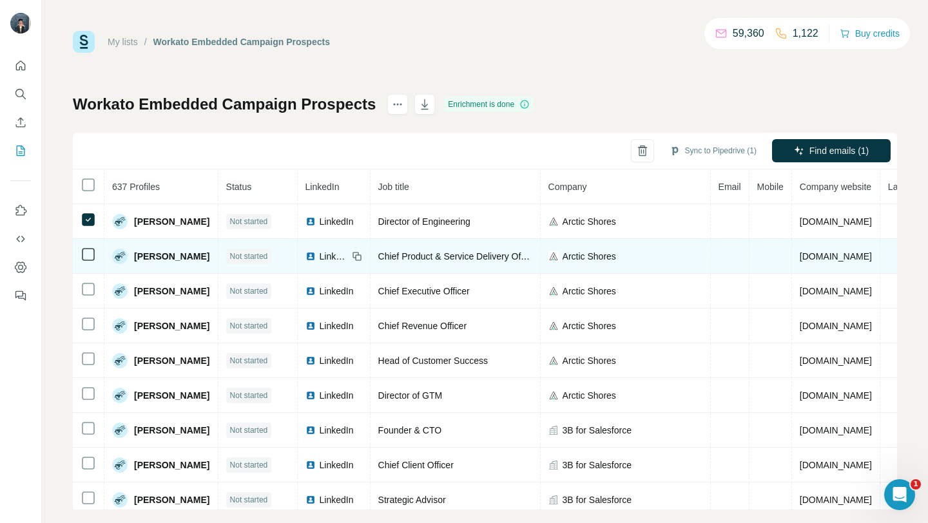
click at [86, 261] on icon at bounding box center [88, 254] width 15 height 15
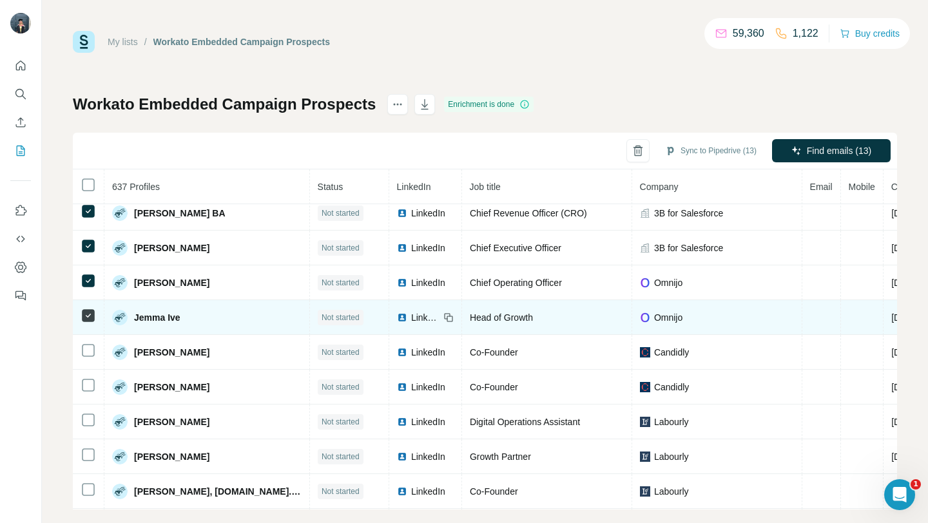
scroll to position [348, 0]
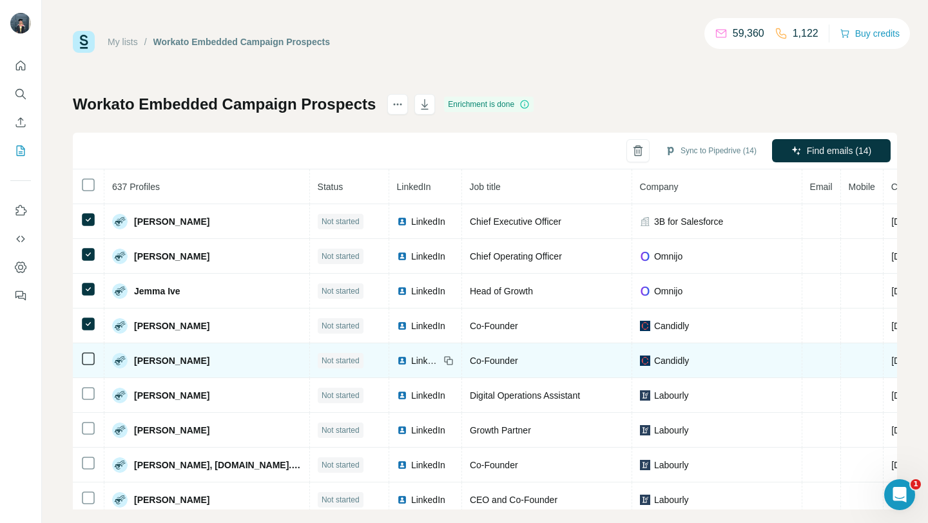
click at [90, 367] on td at bounding box center [89, 360] width 32 height 35
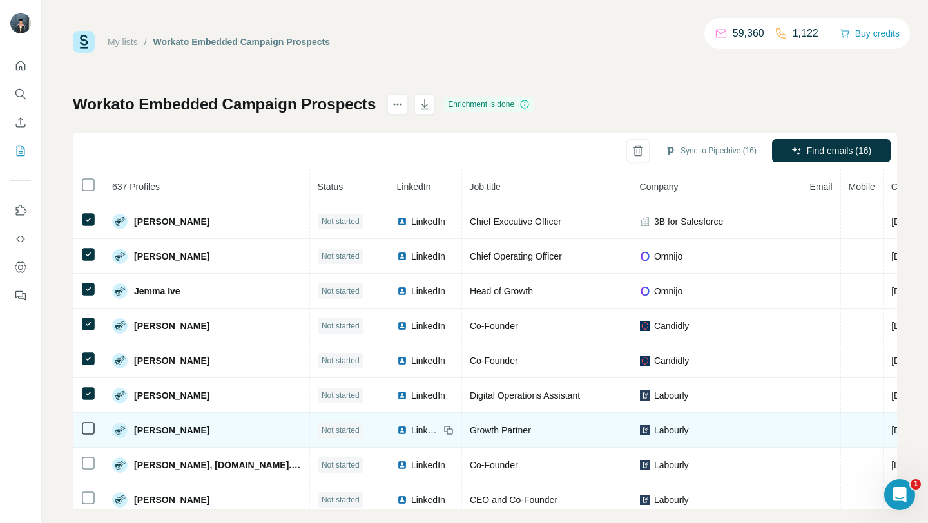
click at [90, 436] on td at bounding box center [89, 430] width 32 height 35
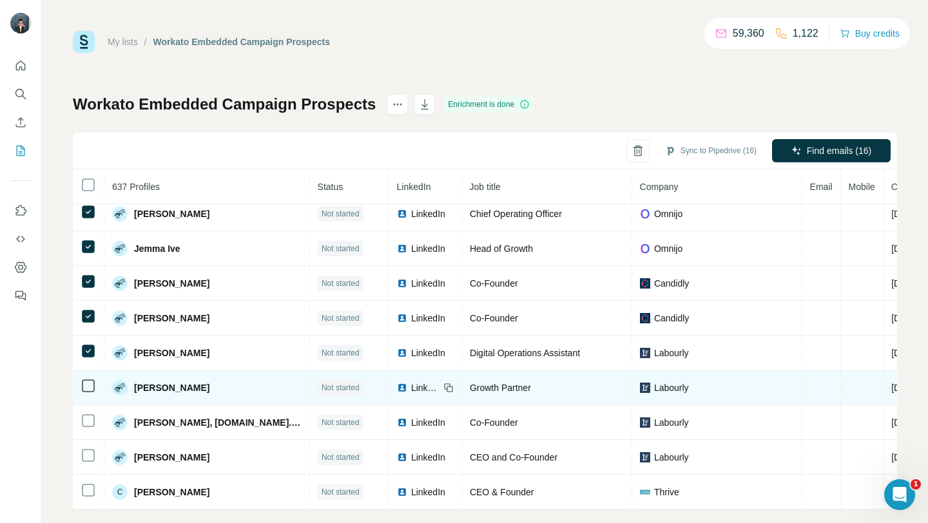
scroll to position [419, 0]
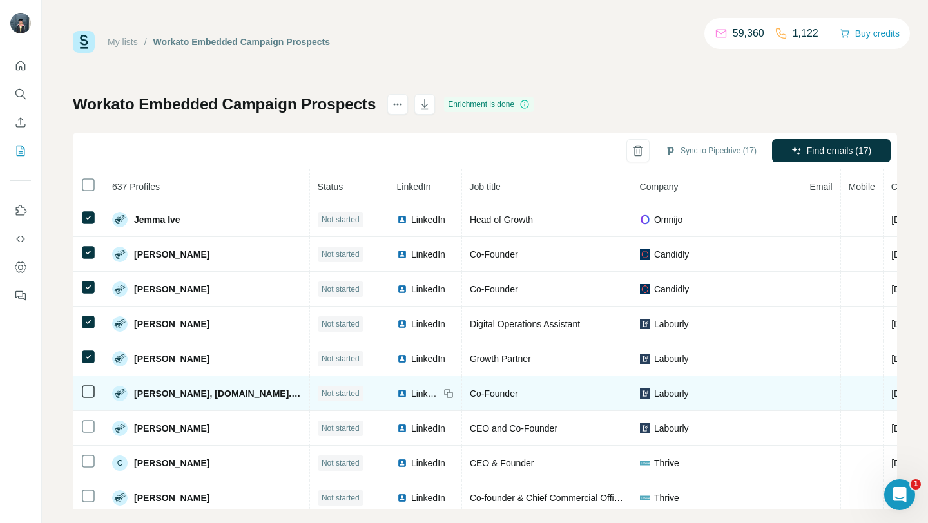
click at [88, 401] on td at bounding box center [89, 393] width 32 height 35
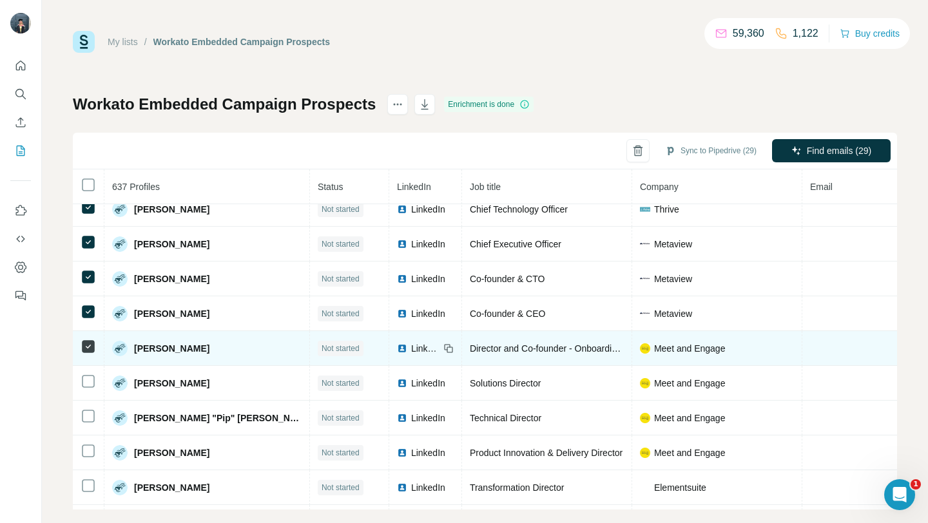
scroll to position [858, 0]
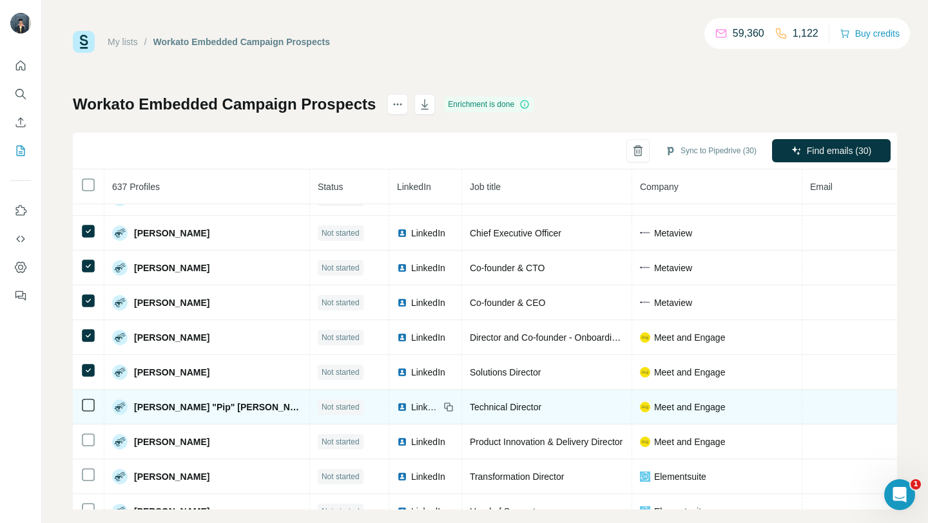
click at [88, 412] on icon at bounding box center [88, 405] width 15 height 15
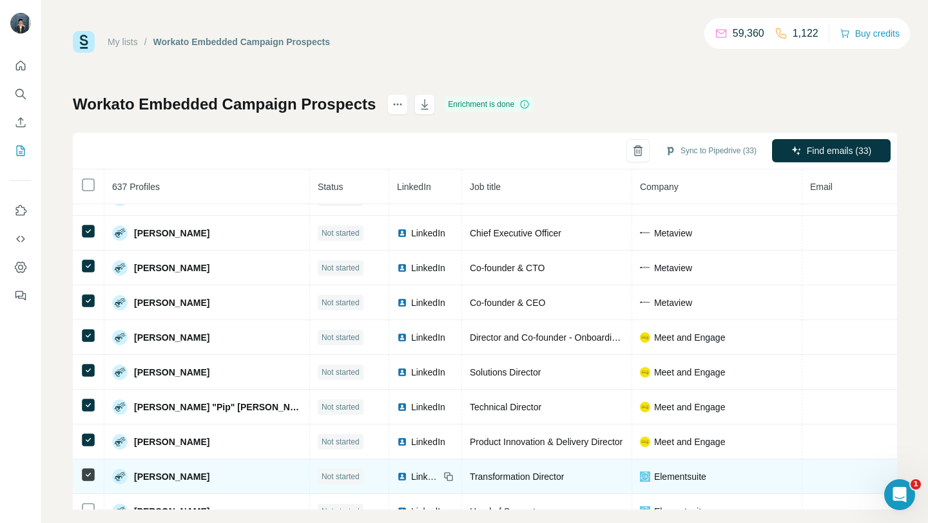
scroll to position [930, 0]
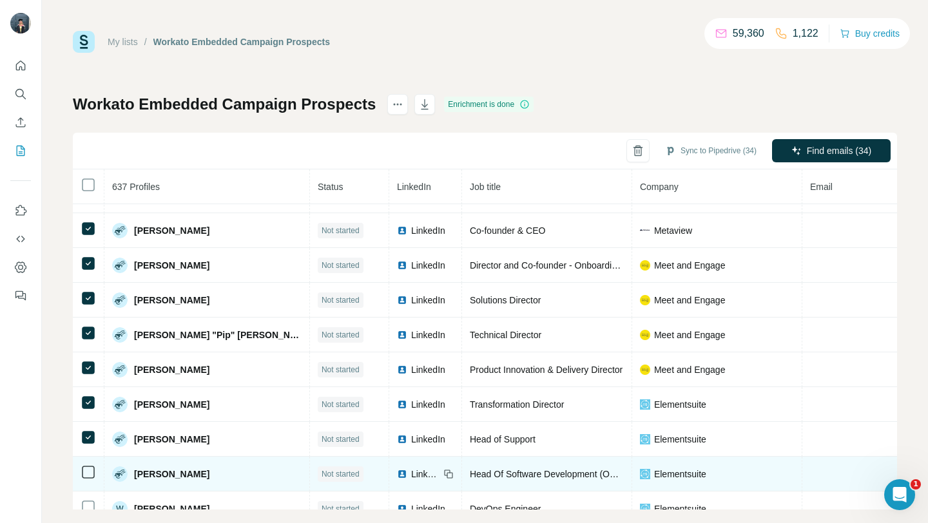
click at [89, 479] on icon at bounding box center [88, 472] width 15 height 15
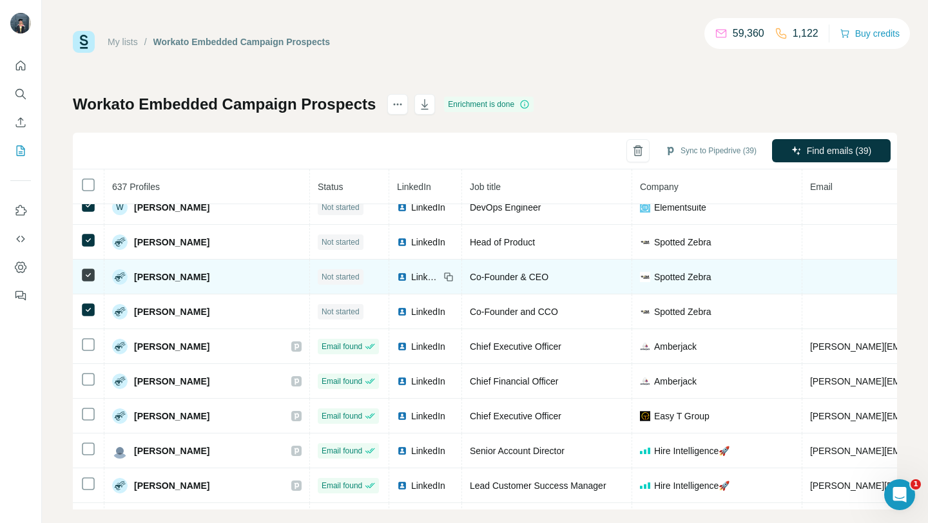
scroll to position [1049, 0]
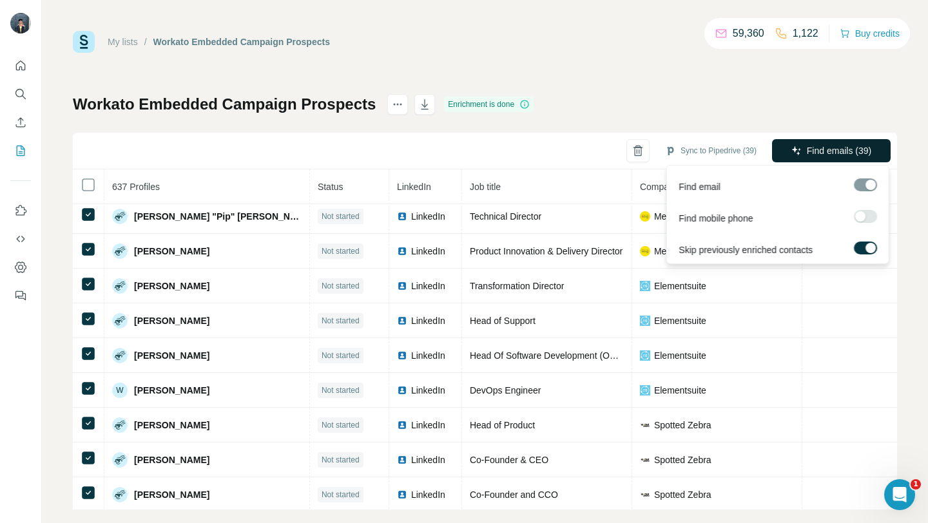
click at [786, 155] on button "Find emails (39)" at bounding box center [831, 150] width 119 height 23
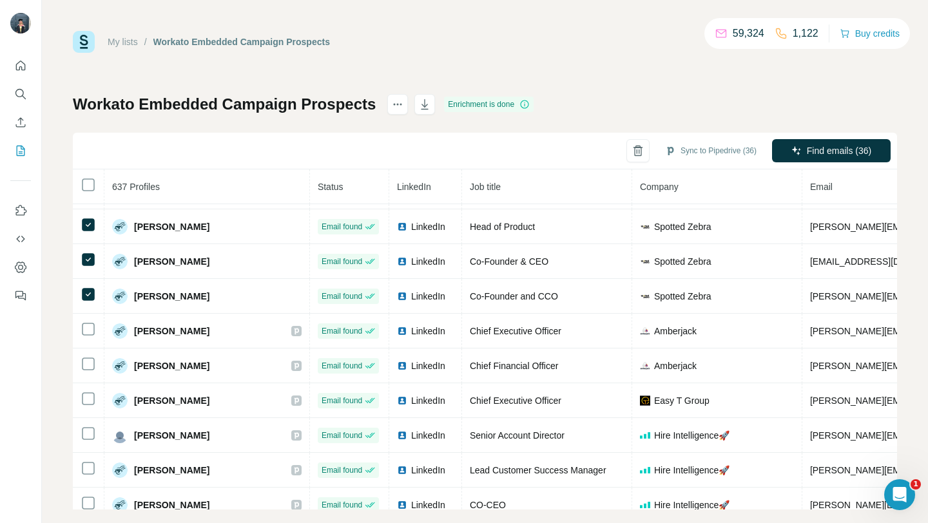
scroll to position [1267, 0]
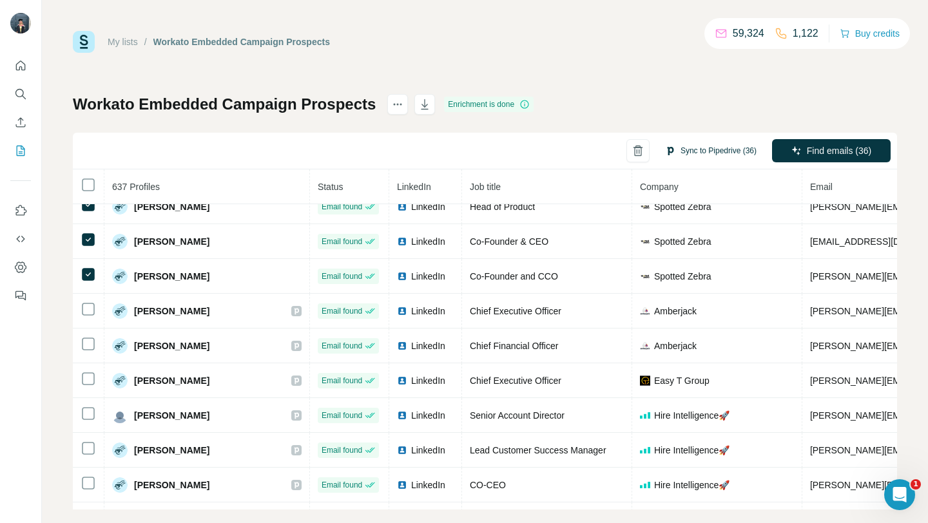
click at [714, 144] on button "Sync to Pipedrive (36)" at bounding box center [711, 150] width 110 height 19
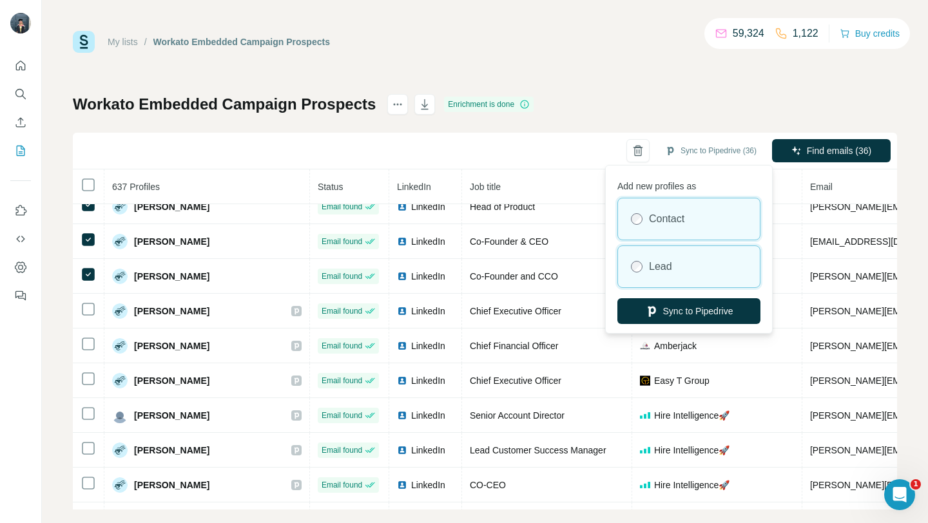
click at [658, 255] on div "Lead" at bounding box center [689, 266] width 142 height 41
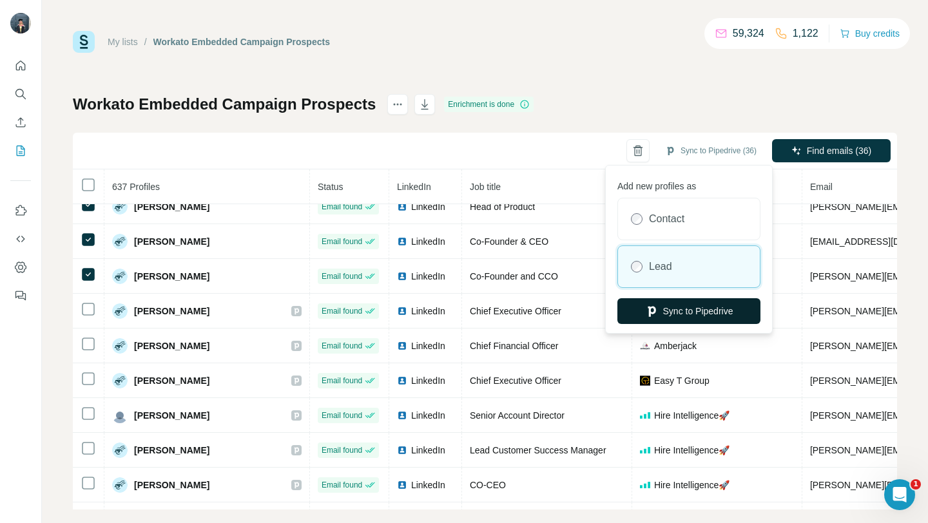
click at [653, 316] on icon "button" at bounding box center [651, 311] width 13 height 13
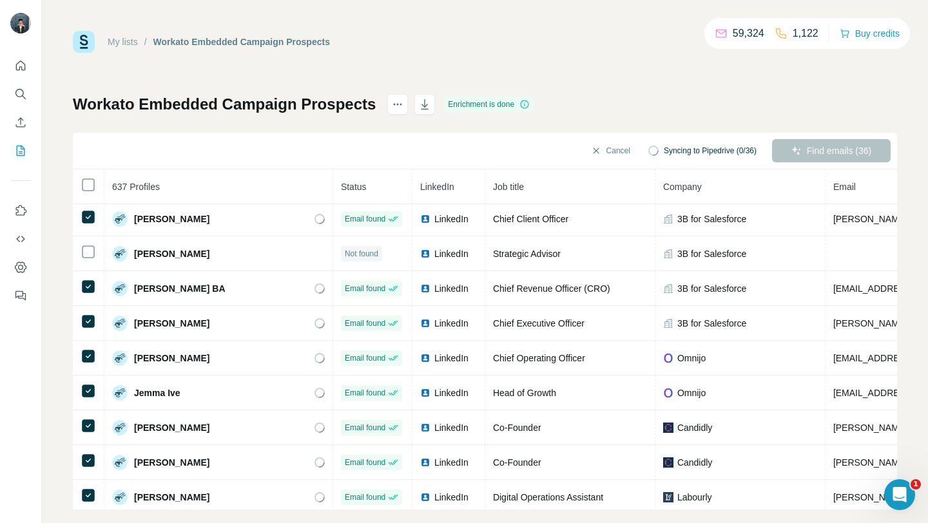
scroll to position [0, 0]
